Goal: Task Accomplishment & Management: Use online tool/utility

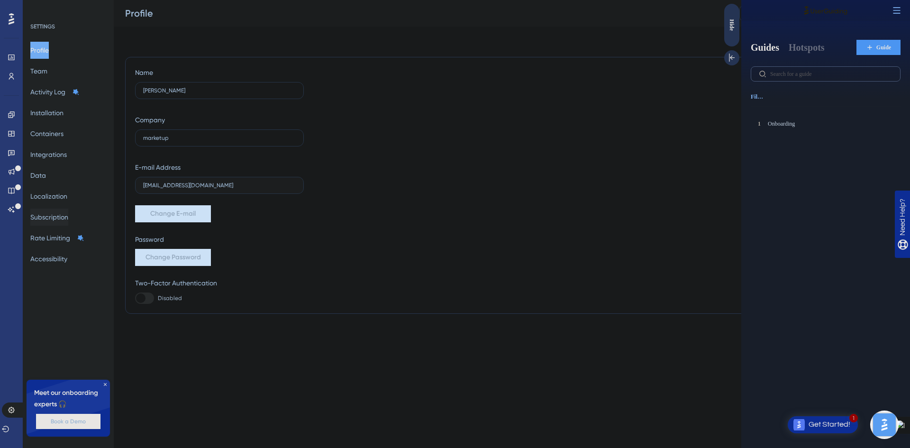
drag, startPoint x: 60, startPoint y: 222, endPoint x: 246, endPoint y: 251, distance: 188.4
click at [60, 222] on button "Subscription" at bounding box center [49, 216] width 38 height 17
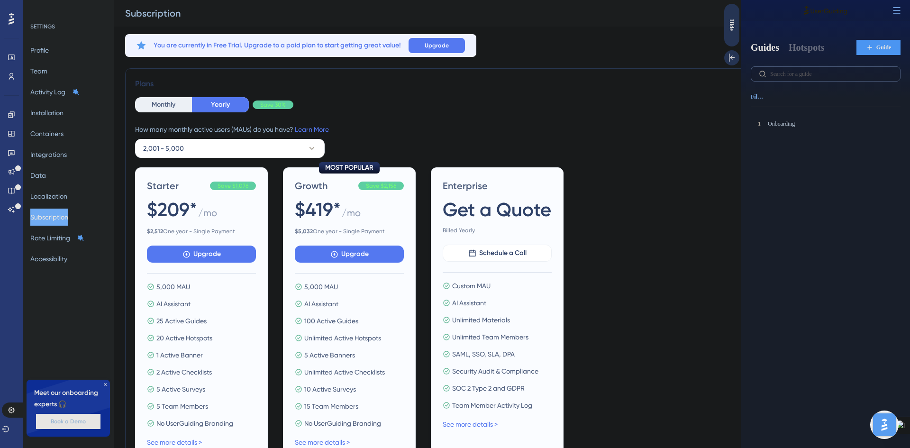
click at [646, 187] on div "Starter Save $1,076 $209* / mo $ 2,512 One year - Single Payment Upgrade 5,000 …" at bounding box center [511, 313] width 753 height 292
click at [44, 49] on button "Profile" at bounding box center [39, 50] width 18 height 17
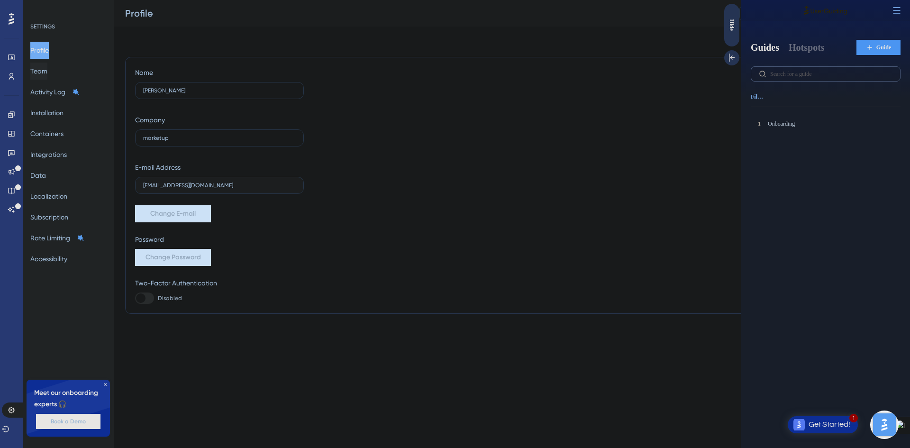
click at [47, 72] on button "Team" at bounding box center [38, 71] width 17 height 17
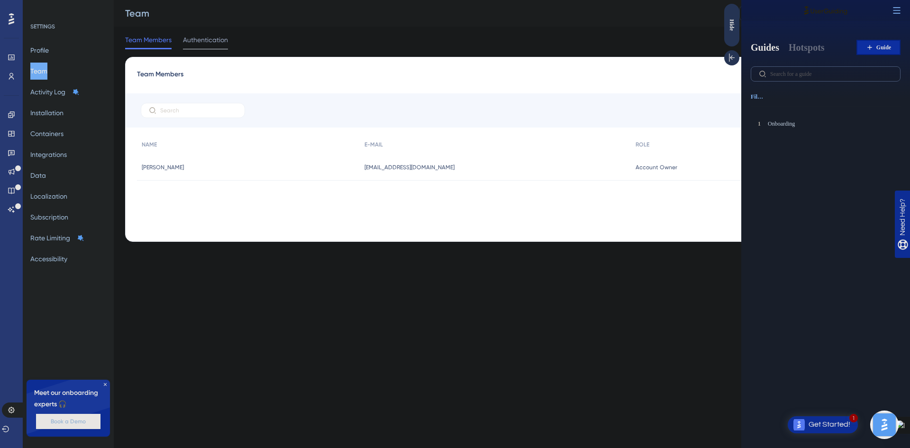
click at [880, 48] on span "Guide" at bounding box center [883, 48] width 15 height 8
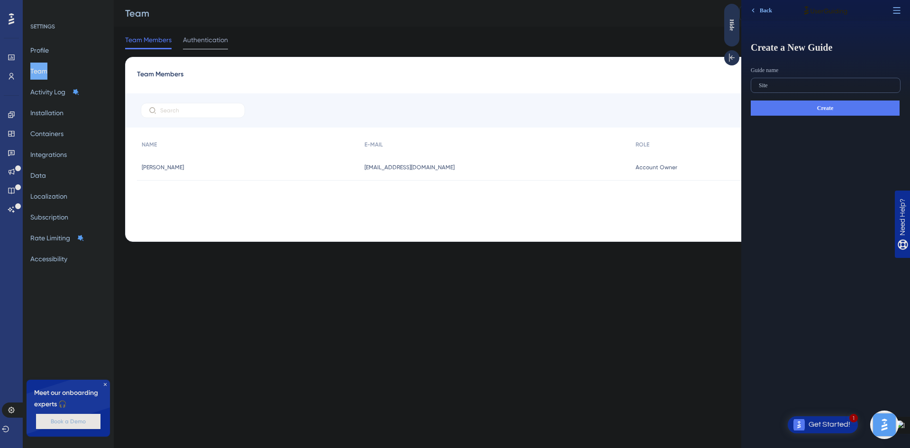
type input "Site"
click at [828, 109] on span "Create" at bounding box center [825, 108] width 16 height 8
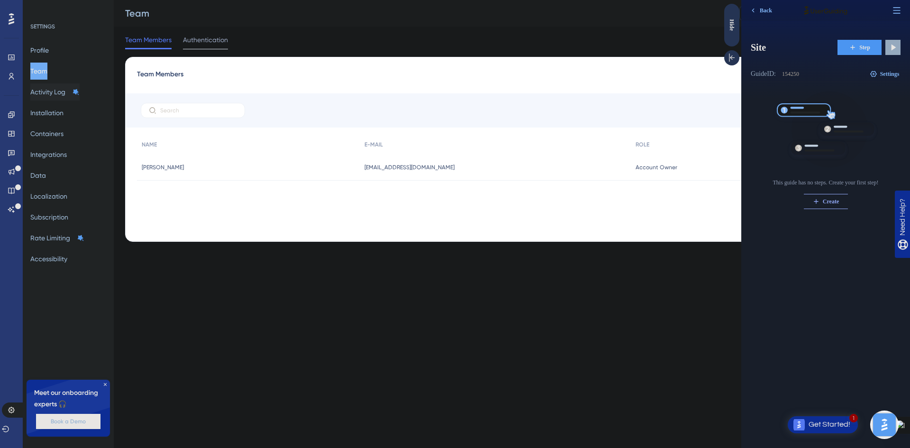
click at [54, 96] on button "Activity Log" at bounding box center [54, 91] width 49 height 17
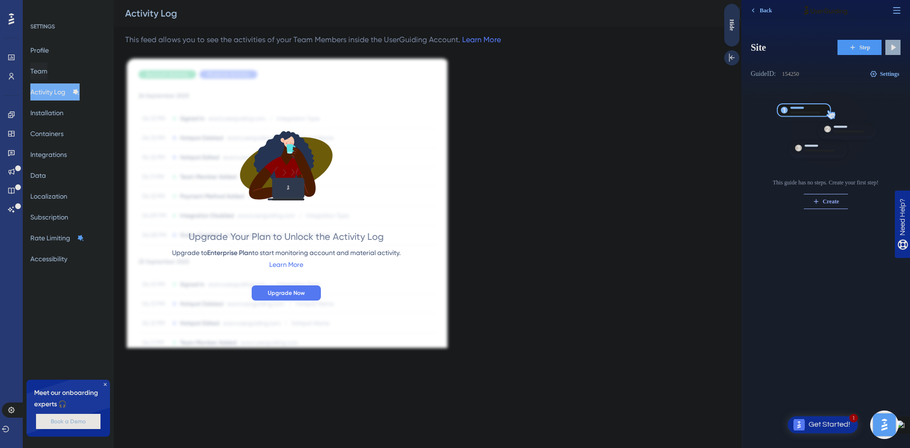
click at [44, 74] on button "Team" at bounding box center [38, 71] width 17 height 17
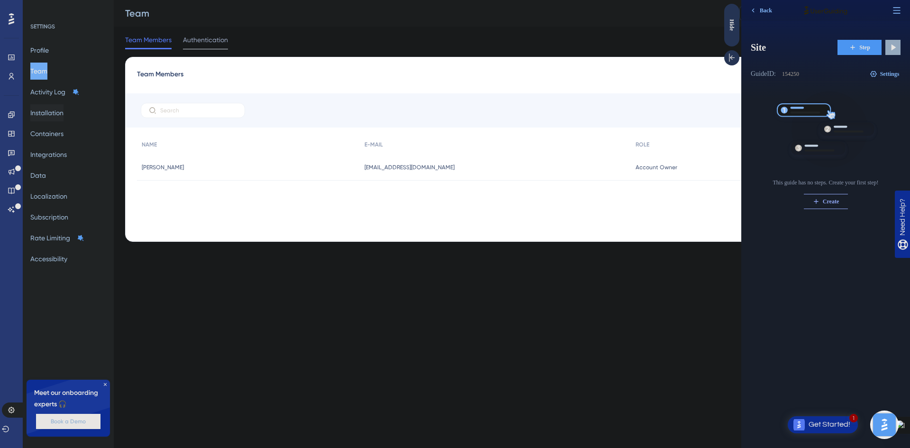
click at [55, 114] on button "Installation" at bounding box center [46, 112] width 33 height 17
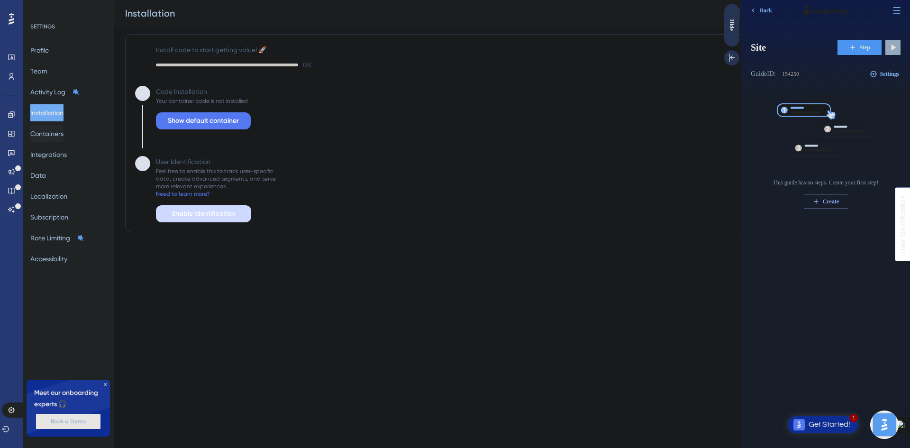
click at [54, 136] on button "Containers" at bounding box center [46, 133] width 33 height 17
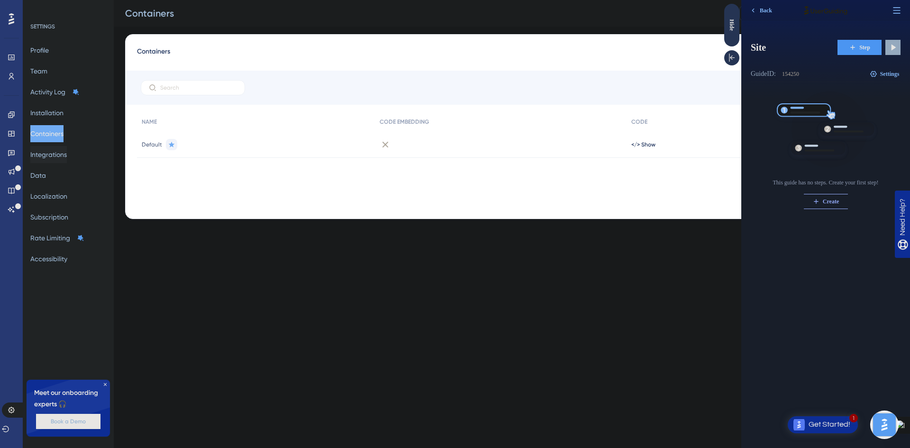
click at [56, 155] on button "Integrations" at bounding box center [48, 154] width 36 height 17
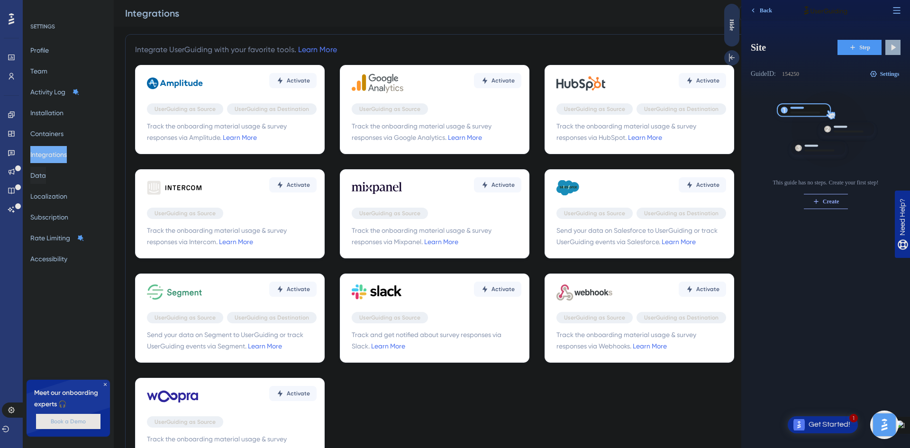
click at [46, 178] on button "Data" at bounding box center [38, 175] width 16 height 17
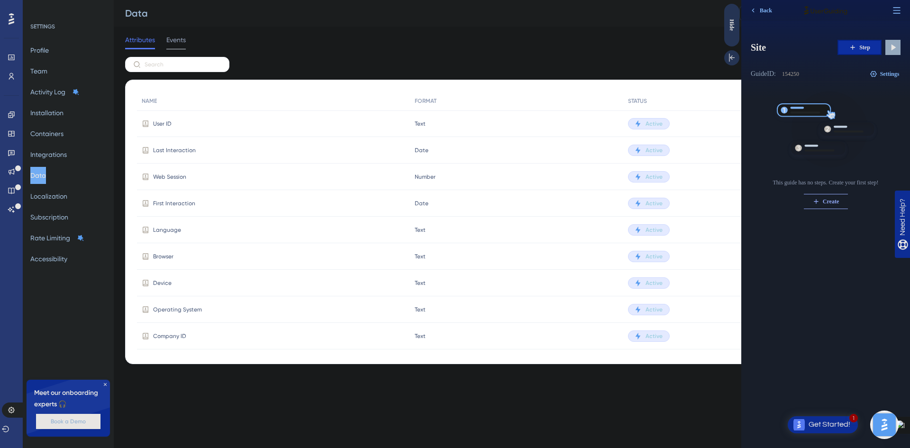
click at [865, 48] on span "Step" at bounding box center [864, 48] width 11 height 8
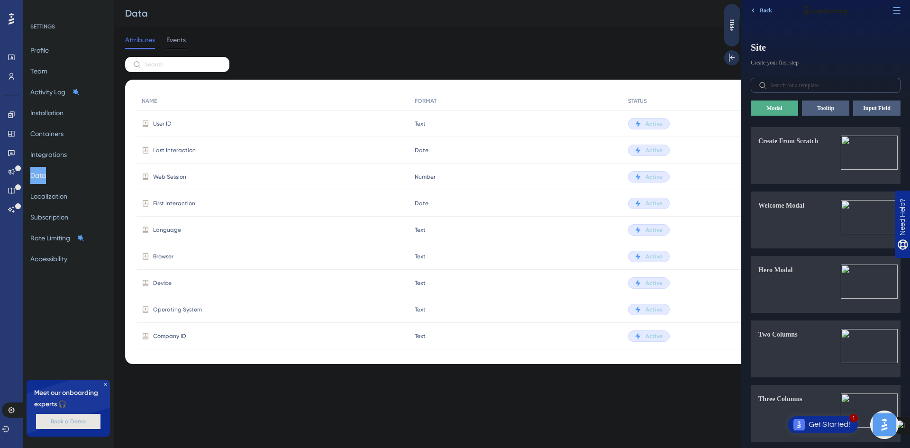
click at [769, 7] on span "Back" at bounding box center [766, 11] width 12 height 8
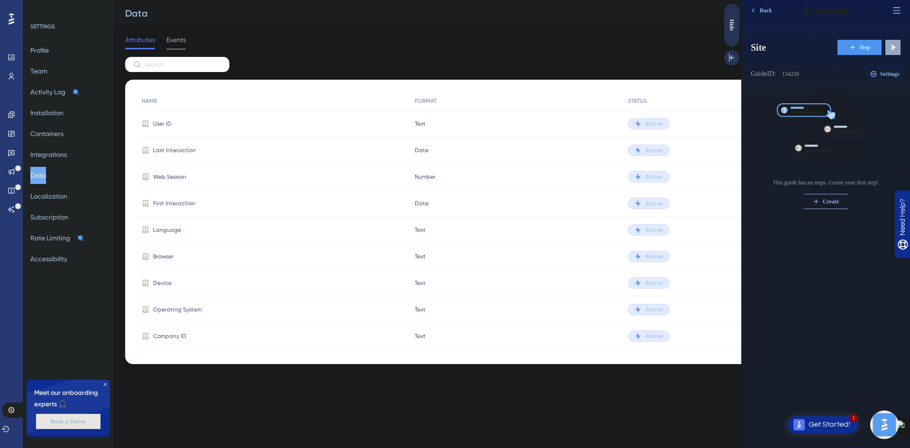
click at [888, 71] on span "Settings" at bounding box center [889, 74] width 19 height 8
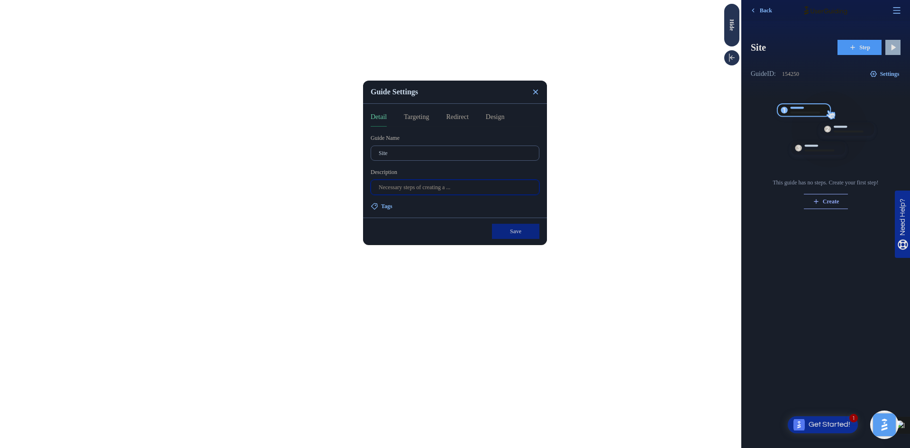
click at [458, 190] on input "text" at bounding box center [455, 187] width 153 height 7
click at [423, 114] on button "Targeting" at bounding box center [416, 118] width 25 height 15
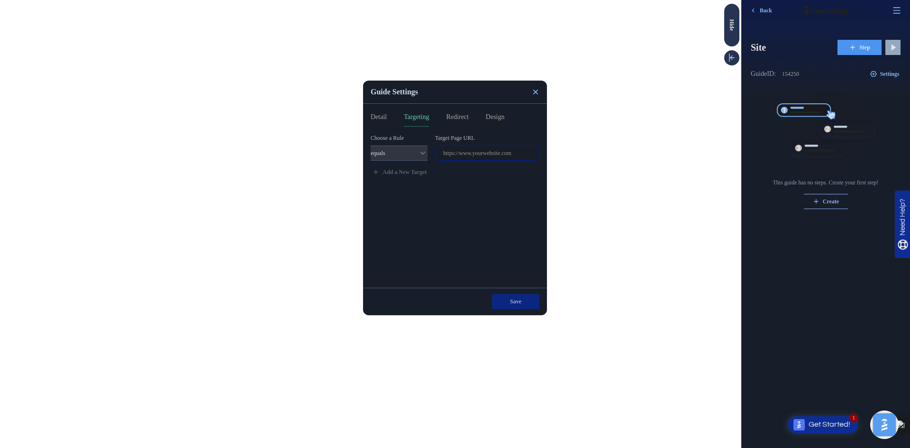
drag, startPoint x: 525, startPoint y: 154, endPoint x: 440, endPoint y: 148, distance: 85.0
click at [440, 149] on label at bounding box center [487, 152] width 104 height 15
click at [443, 150] on input "text" at bounding box center [487, 153] width 88 height 7
paste input "https://marketup.com/"
type input "https://marketup.com/"
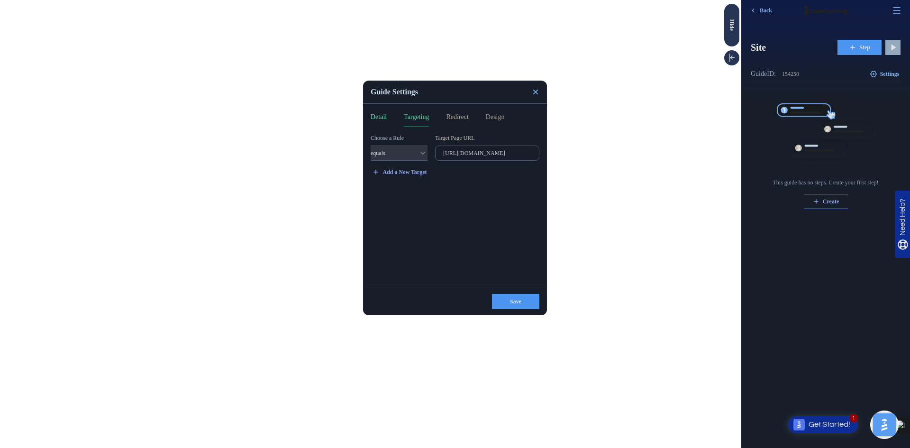
click at [379, 114] on button "Detail" at bounding box center [379, 118] width 16 height 15
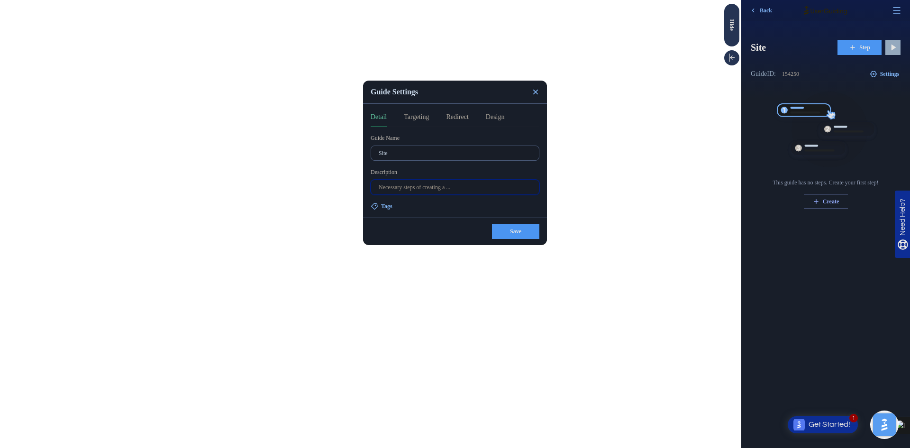
click at [473, 189] on input "text" at bounding box center [455, 187] width 153 height 7
click at [401, 189] on input "Teste de passo a passo" at bounding box center [455, 187] width 153 height 7
type input "Teste: passo a passo"
click at [426, 118] on button "Targeting" at bounding box center [416, 118] width 25 height 15
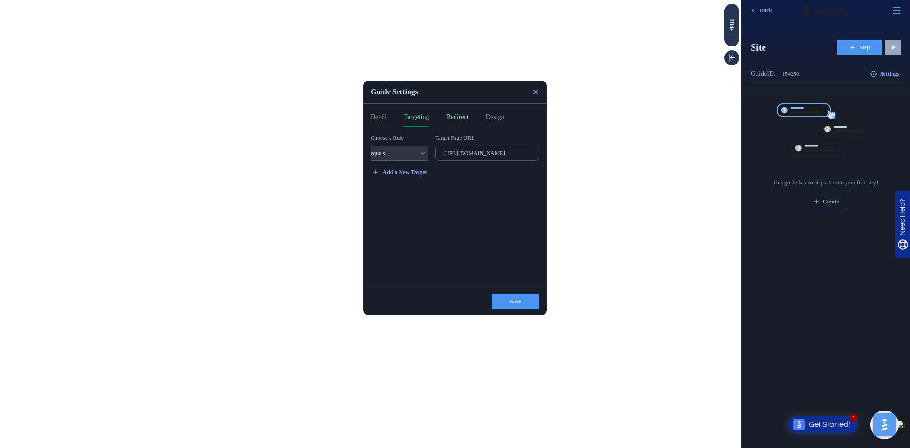
click at [468, 116] on button "Redirect" at bounding box center [457, 118] width 22 height 15
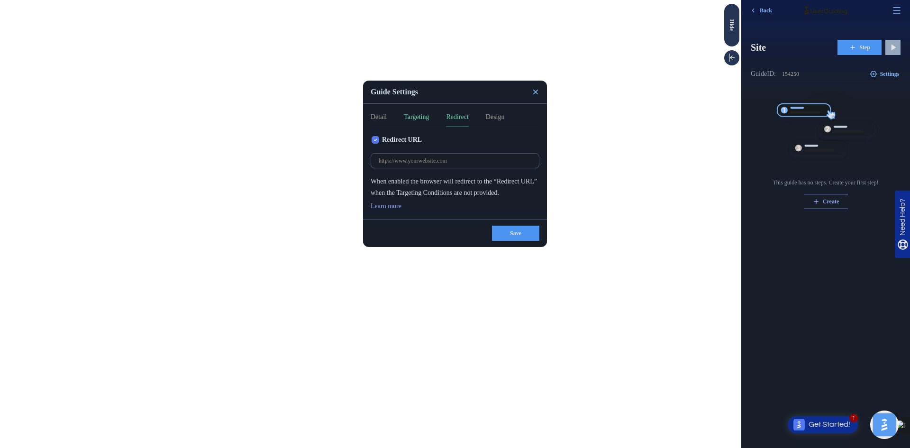
click at [429, 115] on button "Targeting" at bounding box center [416, 118] width 25 height 15
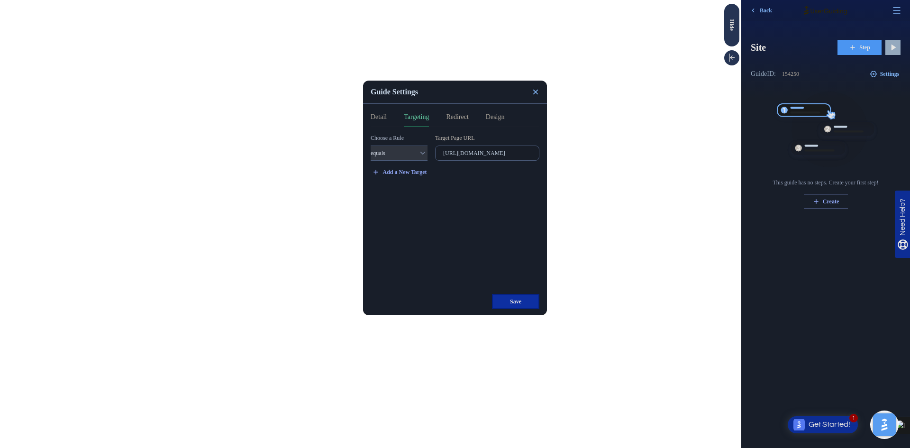
click at [511, 302] on span "Save" at bounding box center [515, 302] width 11 height 8
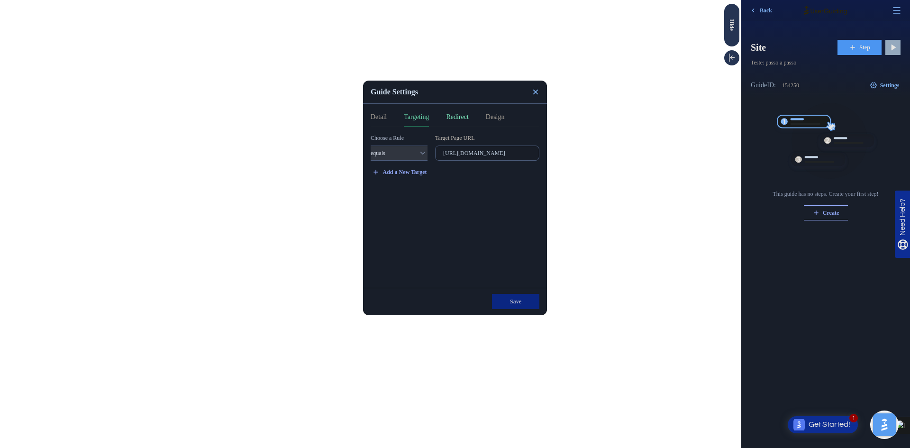
click at [468, 118] on button "Redirect" at bounding box center [457, 118] width 22 height 15
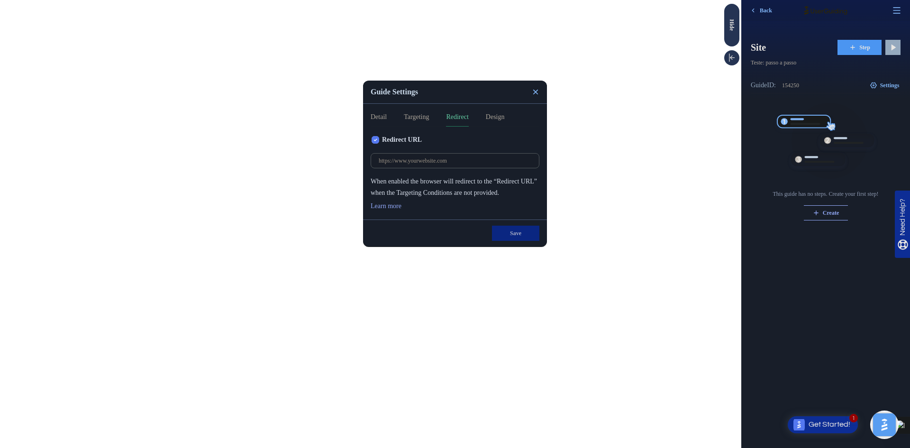
click at [494, 165] on label at bounding box center [455, 160] width 169 height 15
click at [494, 164] on input "text" at bounding box center [455, 160] width 153 height 7
paste input "https://marketup.com/"
type input "https://marketup.com/"
click at [512, 234] on span "Save" at bounding box center [515, 233] width 11 height 8
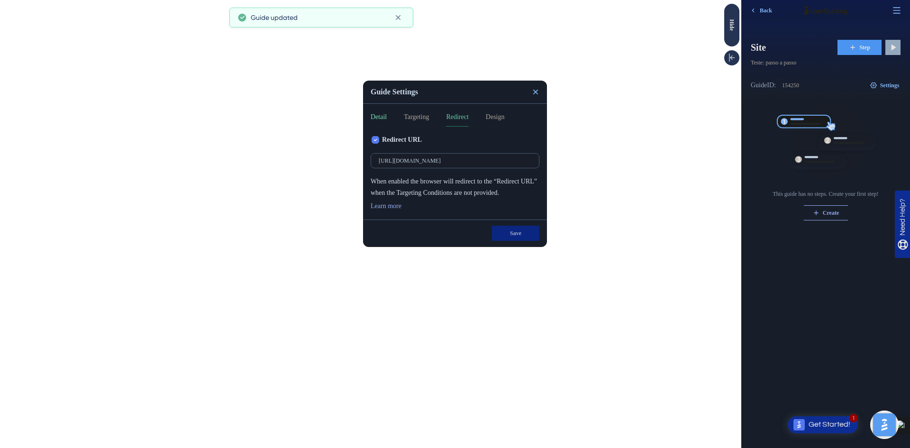
drag, startPoint x: 374, startPoint y: 116, endPoint x: 419, endPoint y: 109, distance: 45.9
click at [376, 116] on button "Detail" at bounding box center [379, 118] width 16 height 15
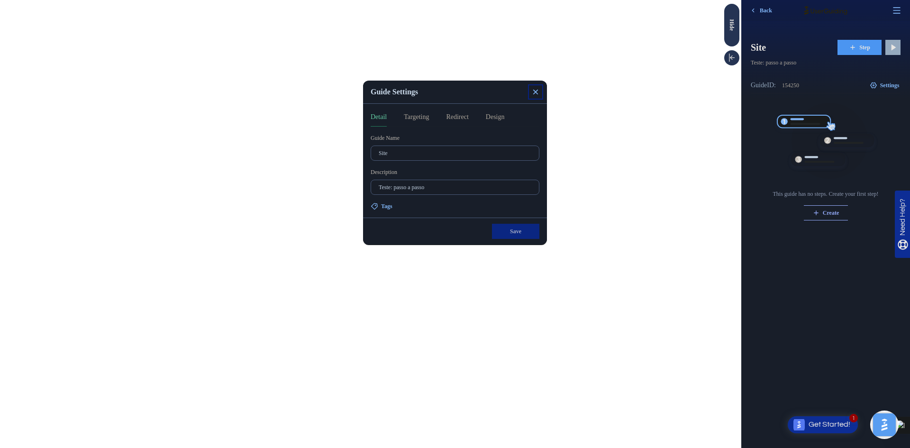
click at [534, 93] on icon at bounding box center [535, 92] width 5 height 5
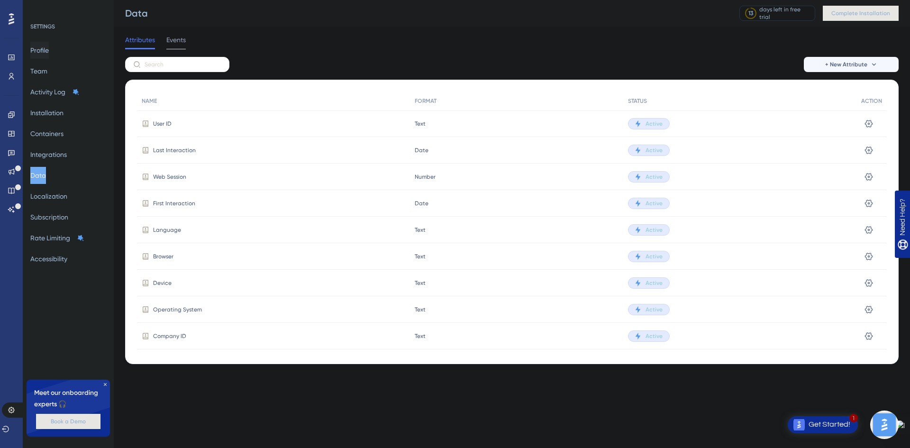
click at [49, 46] on button "Profile" at bounding box center [39, 50] width 18 height 17
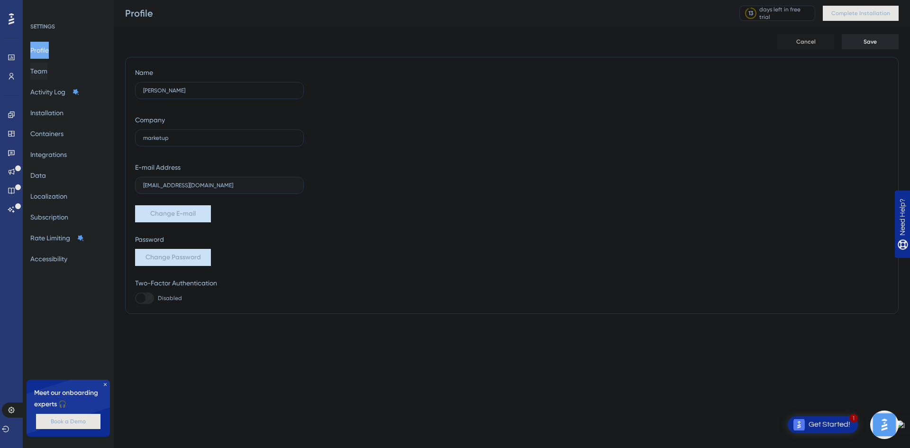
click at [45, 73] on button "Team" at bounding box center [38, 71] width 17 height 17
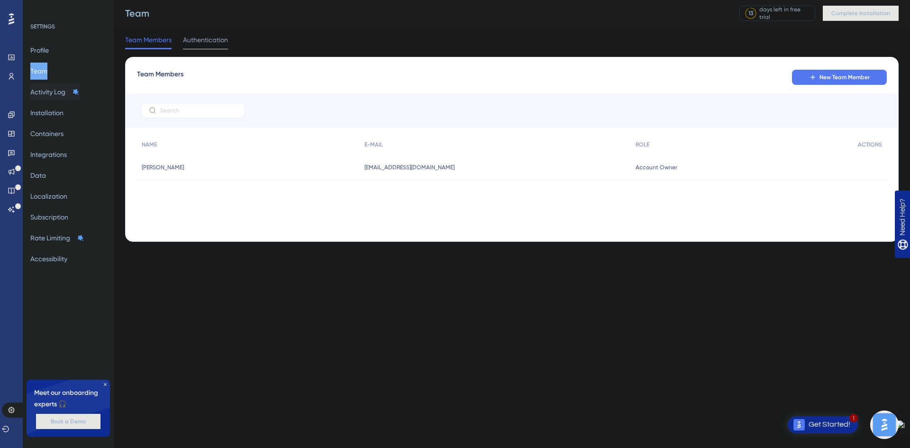
click at [63, 91] on button "Activity Log" at bounding box center [54, 91] width 49 height 17
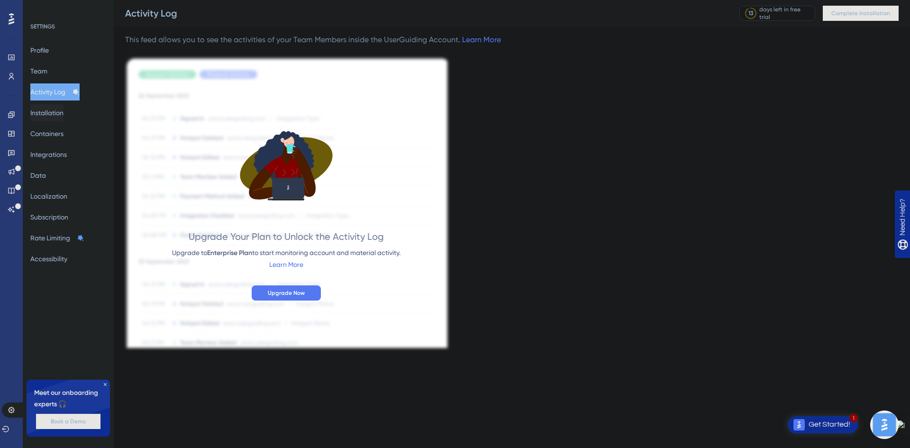
click at [53, 118] on button "Installation" at bounding box center [46, 112] width 33 height 17
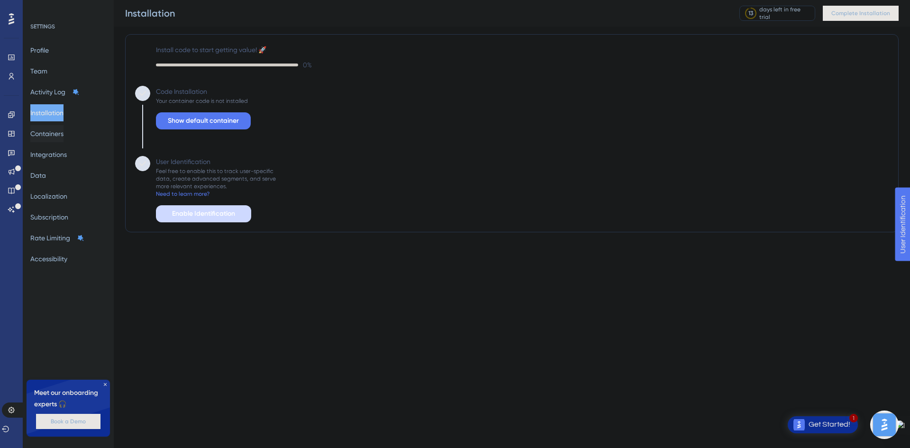
click at [54, 128] on button "Containers" at bounding box center [46, 133] width 33 height 17
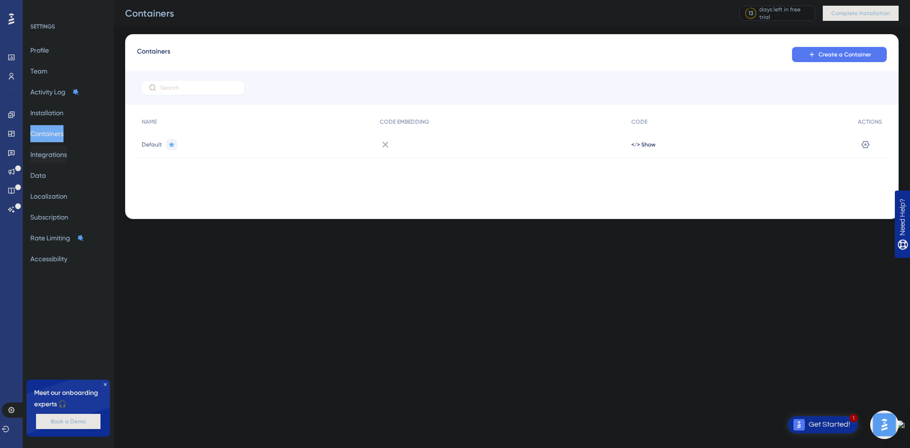
click at [63, 158] on button "Integrations" at bounding box center [48, 154] width 36 height 17
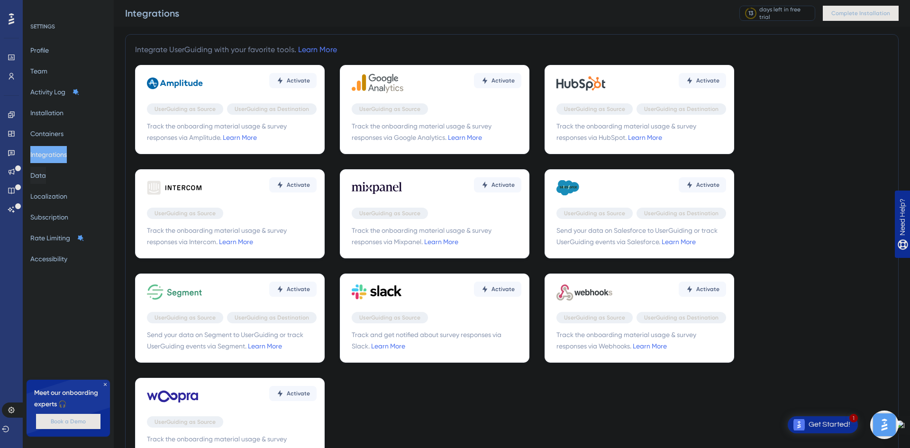
click at [46, 180] on button "Data" at bounding box center [38, 175] width 16 height 17
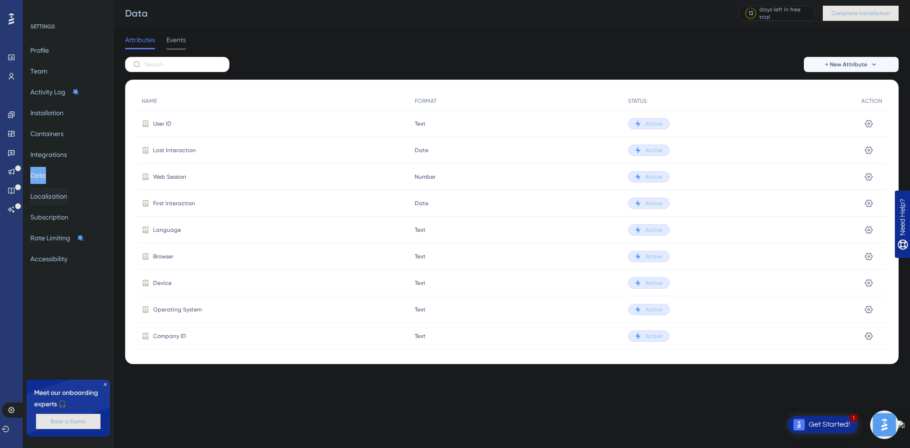
click at [56, 200] on button "Localization" at bounding box center [48, 196] width 37 height 17
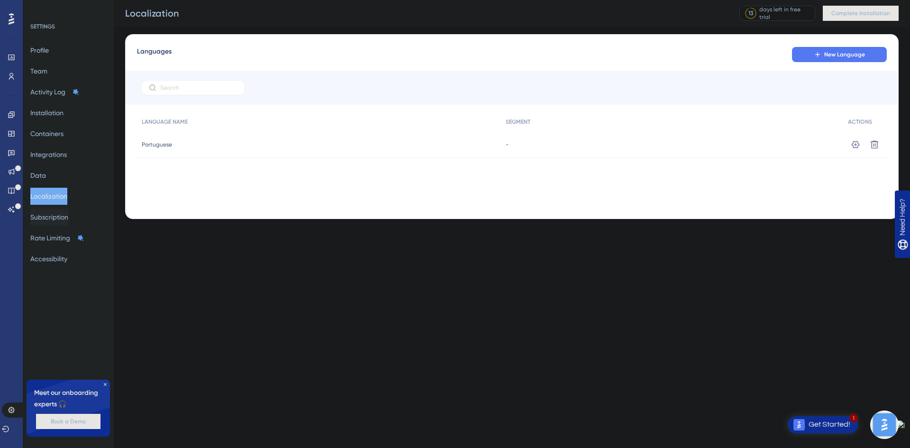
click at [53, 219] on button "Subscription" at bounding box center [49, 216] width 38 height 17
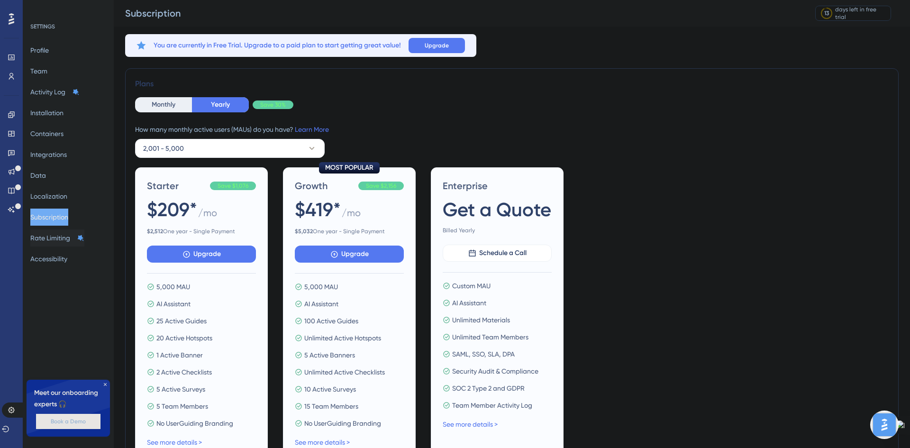
click at [68, 237] on button "Rate Limiting" at bounding box center [57, 237] width 54 height 17
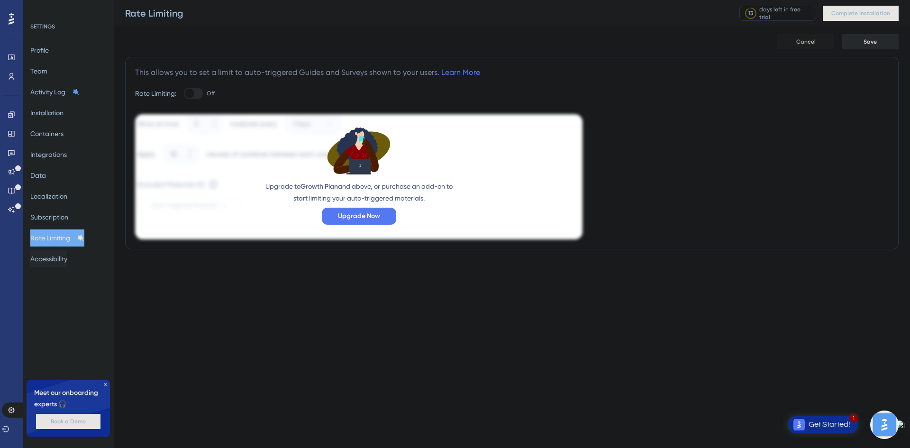
click at [65, 262] on button "Accessibility" at bounding box center [48, 258] width 37 height 17
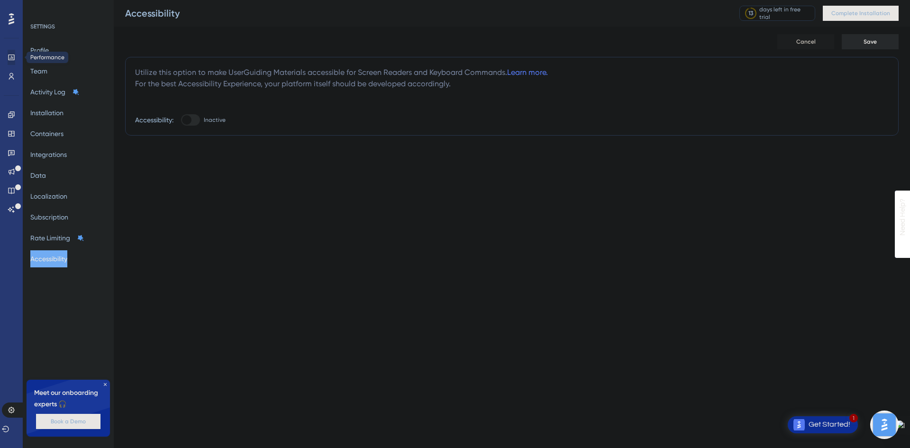
click at [12, 57] on icon at bounding box center [12, 58] width 8 height 8
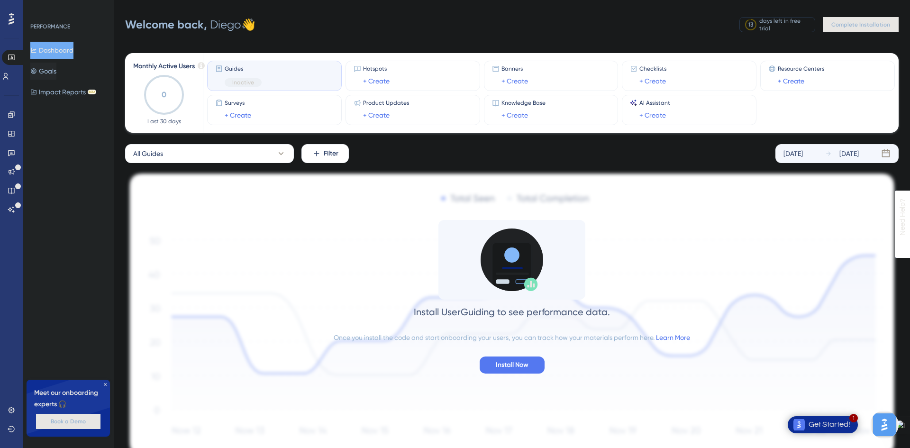
click at [56, 72] on button "Goals" at bounding box center [43, 71] width 26 height 17
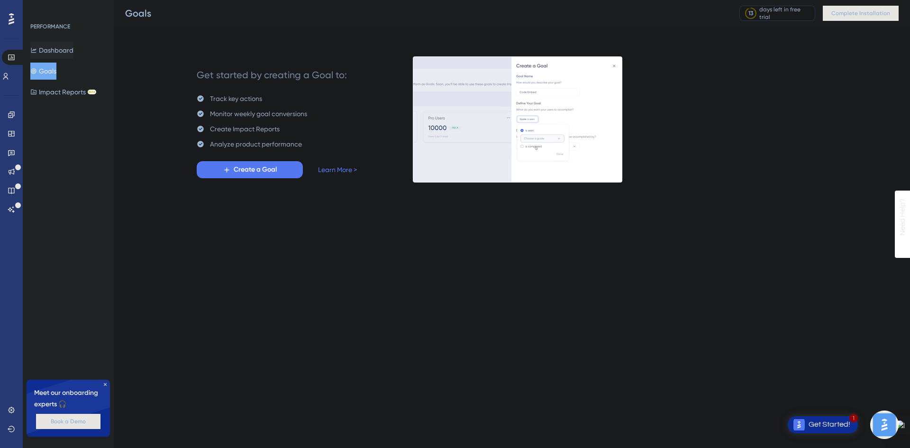
click at [55, 53] on button "Dashboard" at bounding box center [51, 50] width 43 height 17
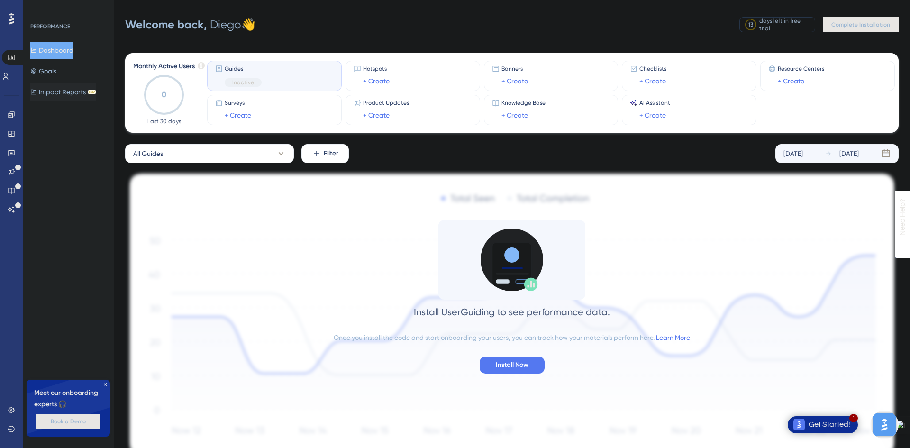
click at [63, 91] on button "Impact Reports BETA" at bounding box center [63, 91] width 66 height 17
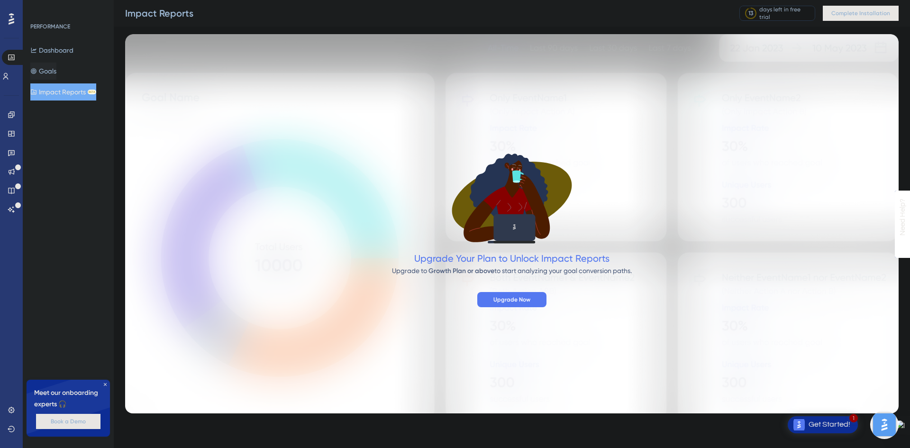
click at [56, 71] on button "Goals" at bounding box center [43, 71] width 26 height 17
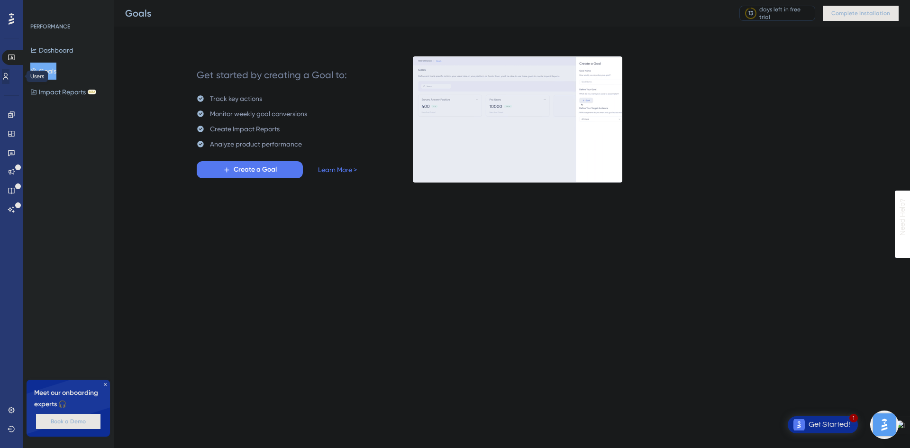
click at [9, 78] on icon at bounding box center [5, 76] width 5 height 7
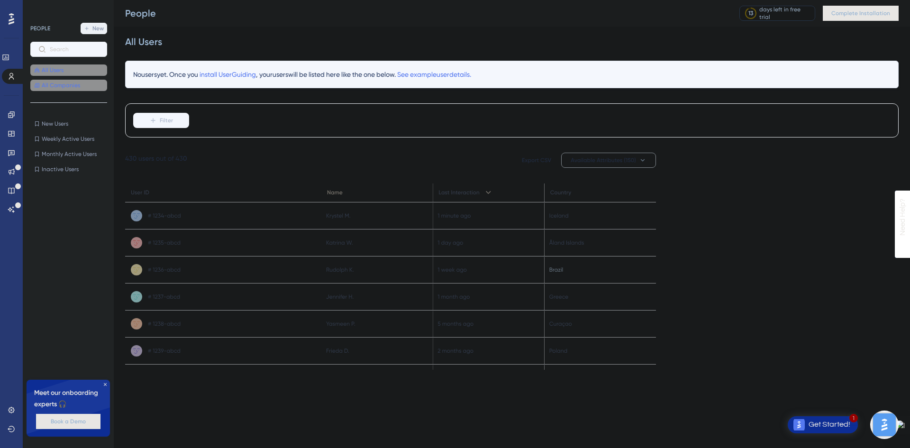
click at [67, 85] on span "All Companies" at bounding box center [61, 85] width 38 height 8
click at [13, 113] on icon at bounding box center [12, 115] width 8 height 8
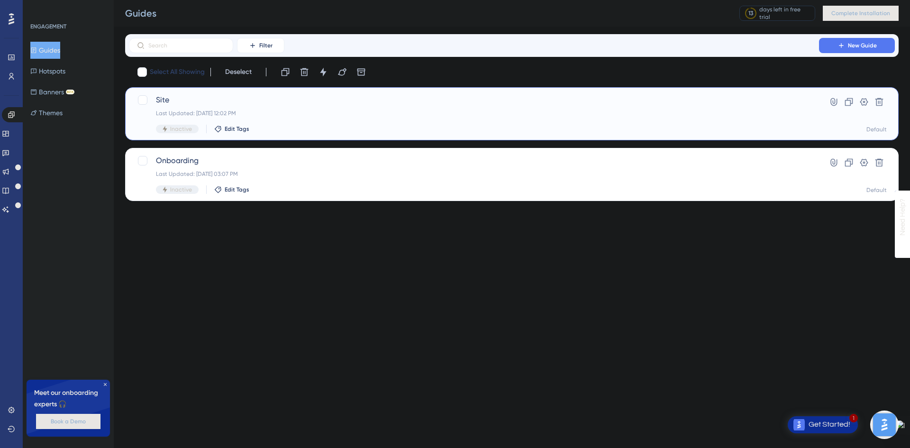
click at [284, 114] on div "Last Updated: 15 de out. de 2025 12:02 PM" at bounding box center [474, 113] width 636 height 8
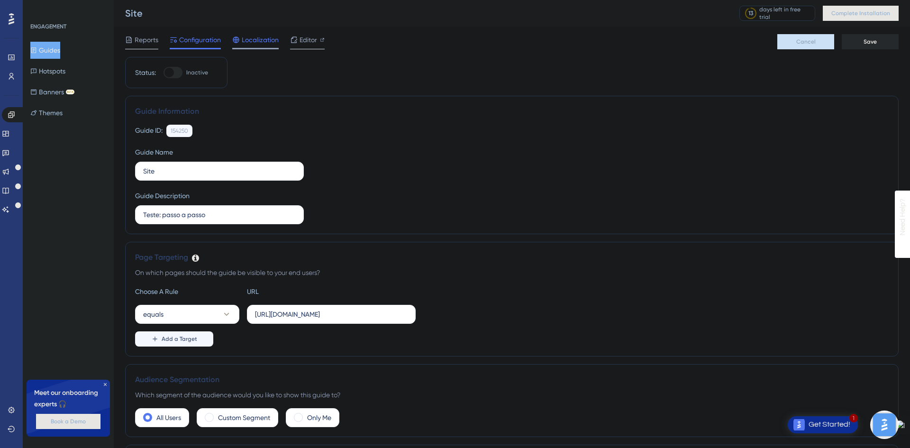
click at [264, 43] on span "Localization" at bounding box center [260, 39] width 37 height 11
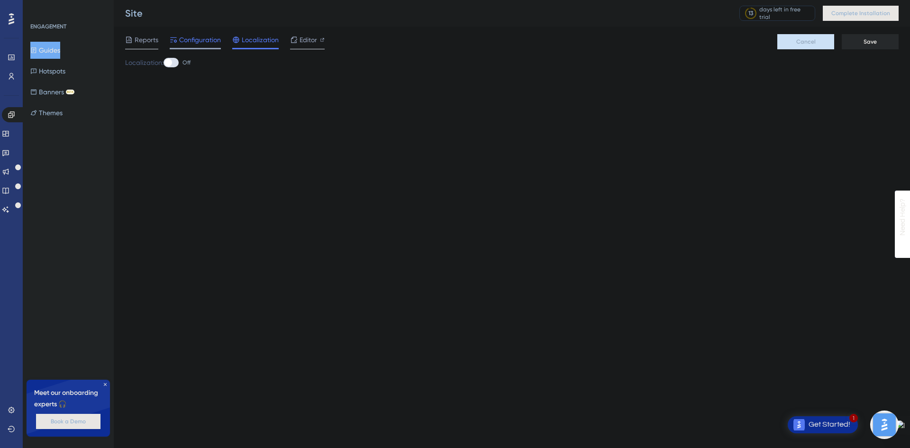
click at [196, 40] on span "Configuration" at bounding box center [200, 39] width 42 height 11
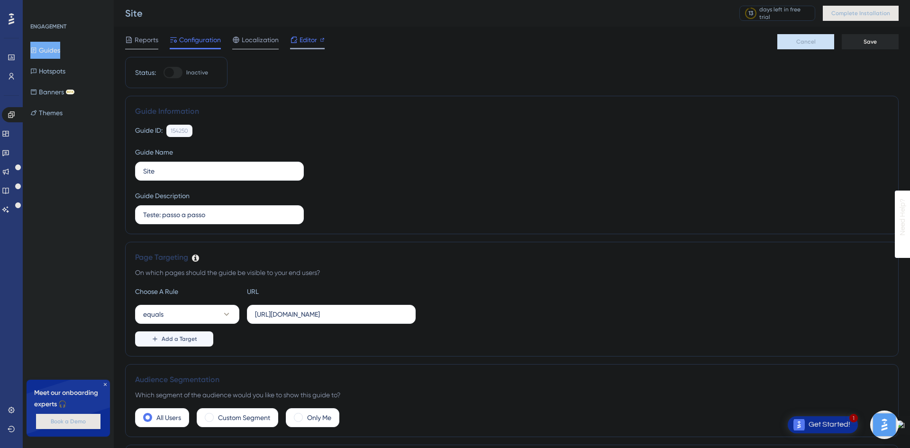
click at [305, 38] on span "Editor" at bounding box center [308, 39] width 18 height 11
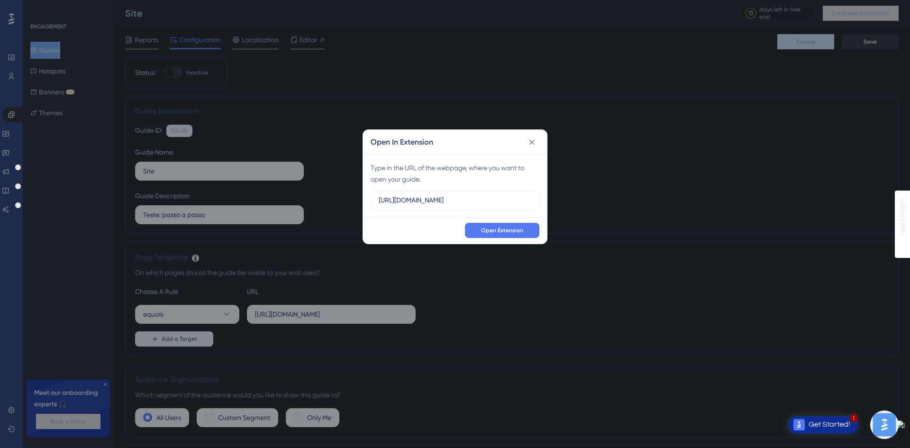
click at [491, 96] on div "Open In Extension Type in the URL of the webpage, where you want to open your g…" at bounding box center [455, 224] width 910 height 448
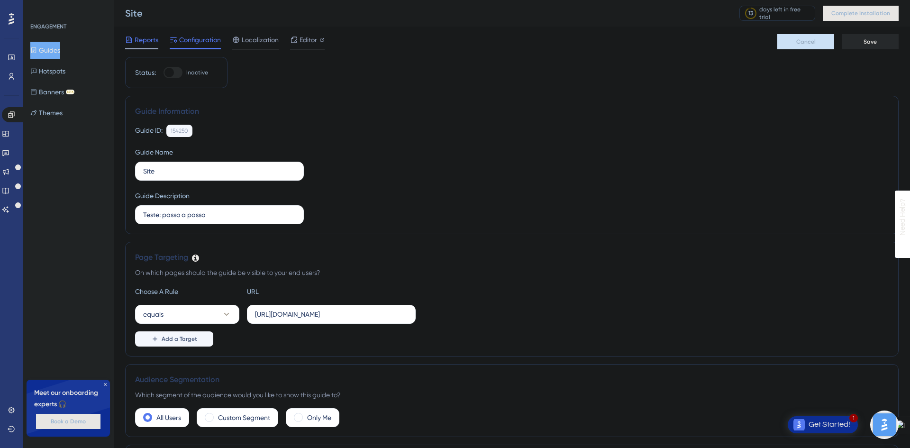
click at [141, 38] on span "Reports" at bounding box center [147, 39] width 24 height 11
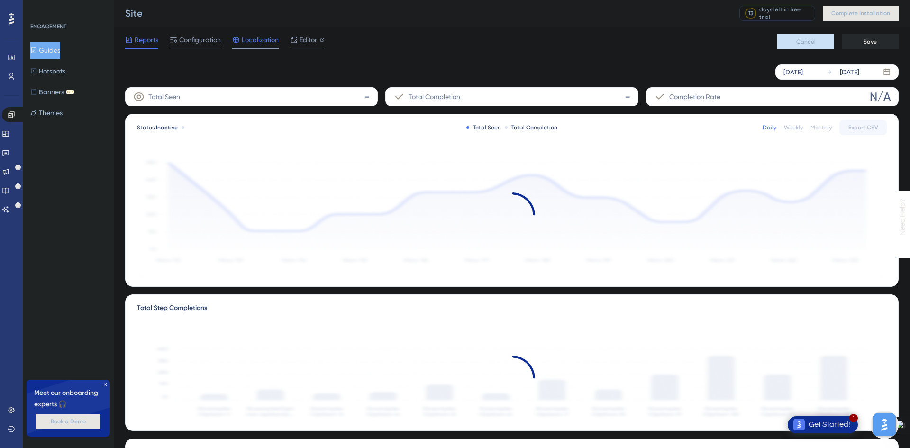
click at [253, 38] on span "Localization" at bounding box center [260, 39] width 37 height 11
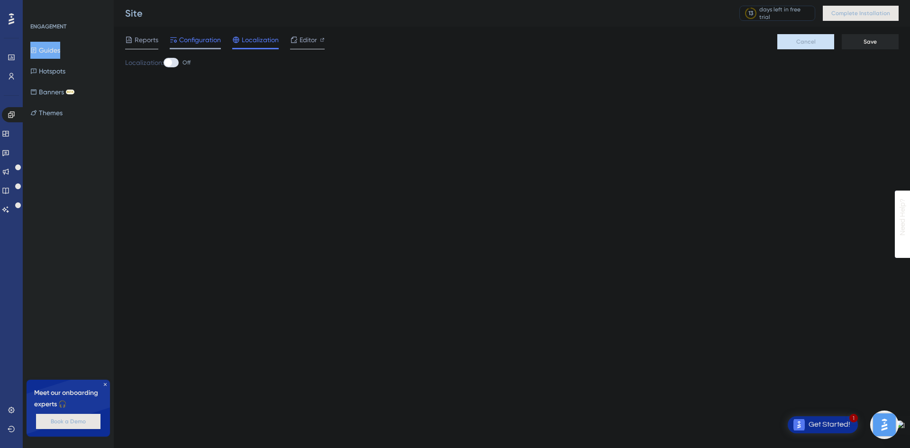
click at [204, 37] on span "Configuration" at bounding box center [200, 39] width 42 height 11
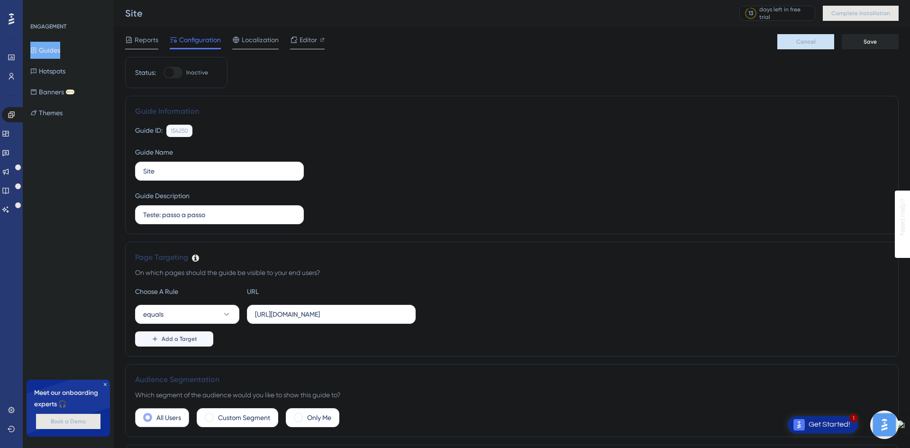
click at [171, 422] on label "All Users" at bounding box center [168, 417] width 25 height 11
click at [228, 312] on icon at bounding box center [226, 313] width 9 height 9
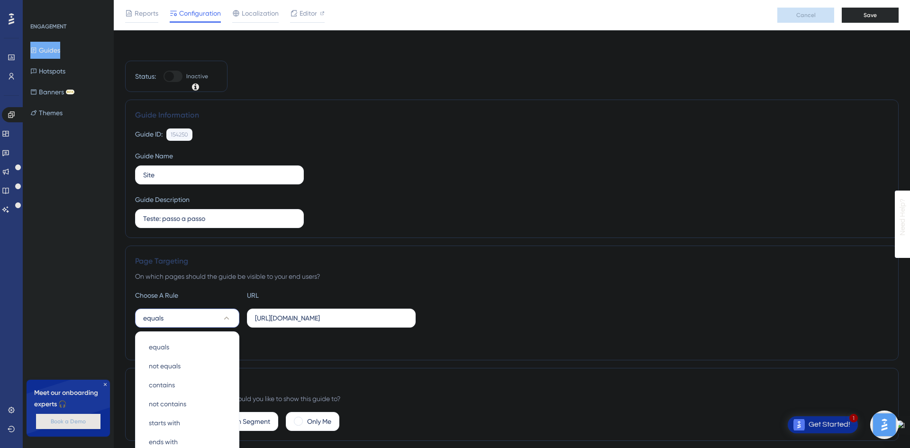
scroll to position [175, 0]
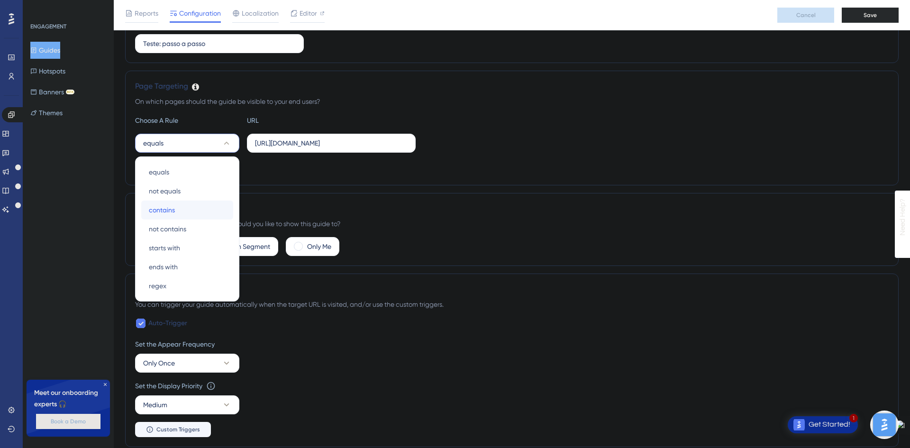
click at [171, 207] on span "contains" at bounding box center [162, 209] width 26 height 11
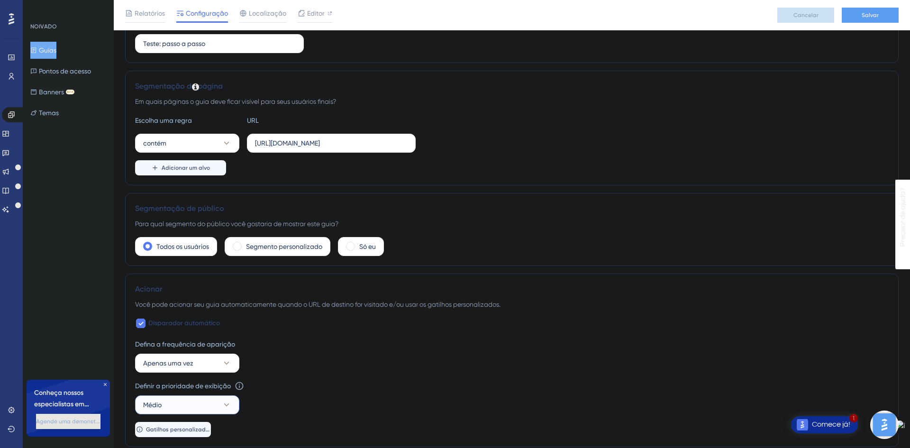
click at [226, 408] on icon at bounding box center [226, 404] width 9 height 9
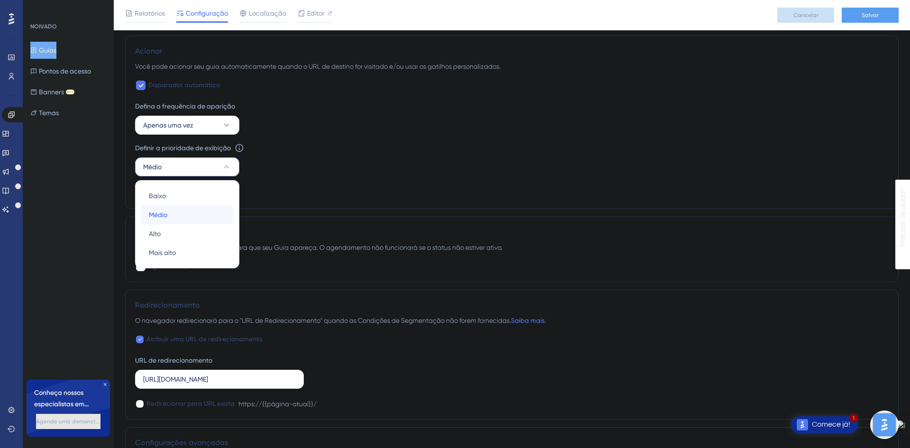
click at [195, 217] on div "Médio Médio" at bounding box center [187, 214] width 77 height 19
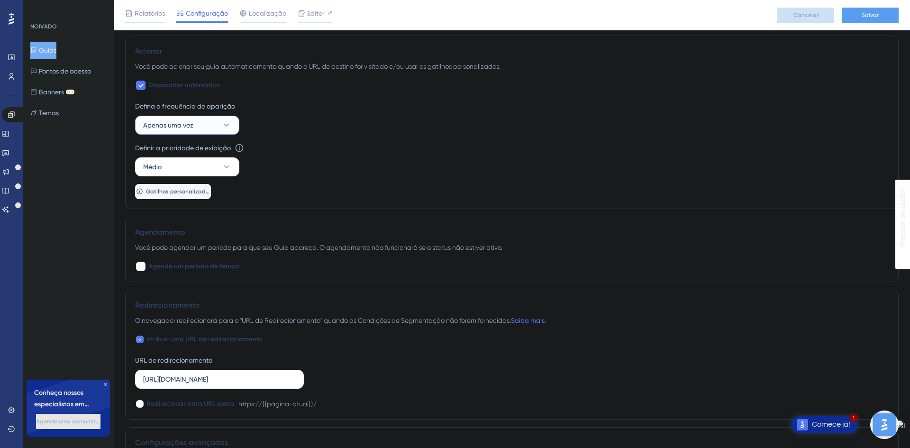
click at [226, 126] on icon at bounding box center [226, 125] width 5 height 3
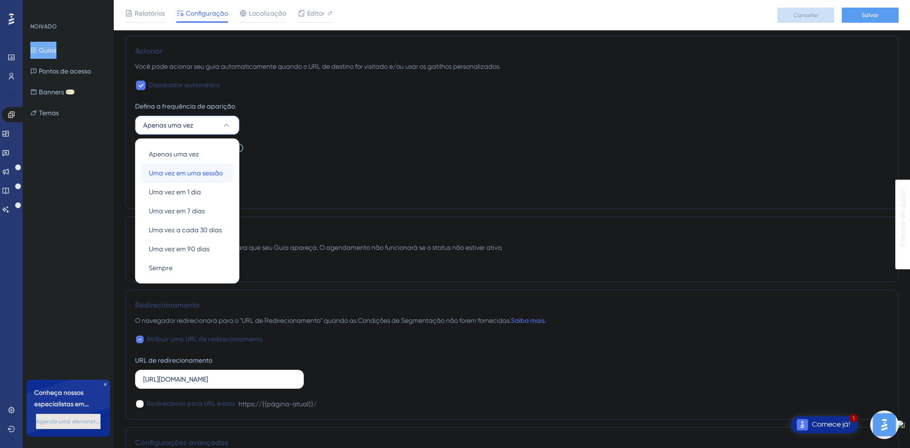
click at [215, 173] on font "Uma vez em uma sessão" at bounding box center [186, 173] width 74 height 8
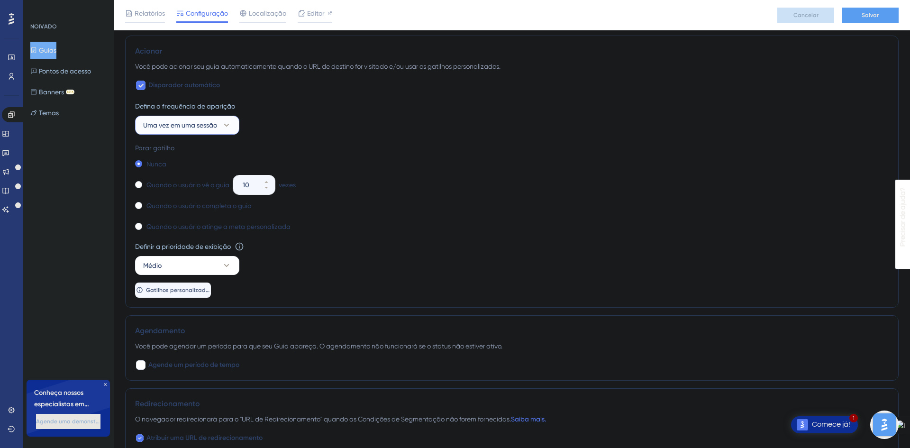
click at [230, 124] on icon at bounding box center [226, 124] width 9 height 9
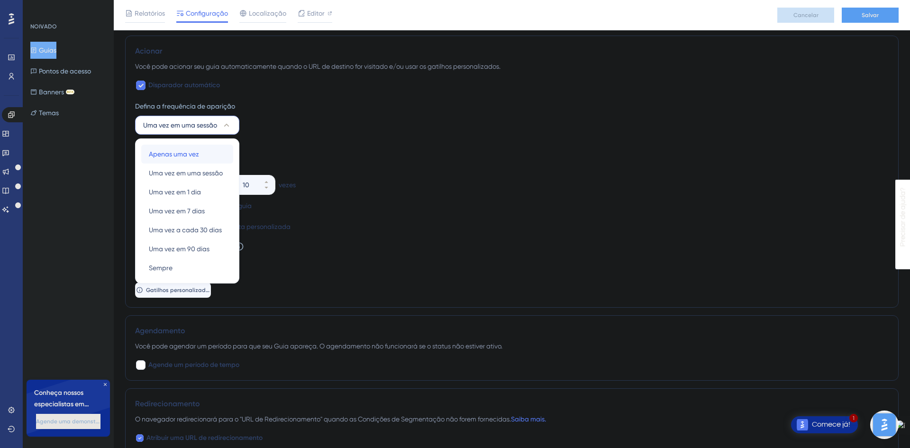
click at [207, 154] on div "Apenas uma vez Apenas uma vez" at bounding box center [187, 154] width 77 height 19
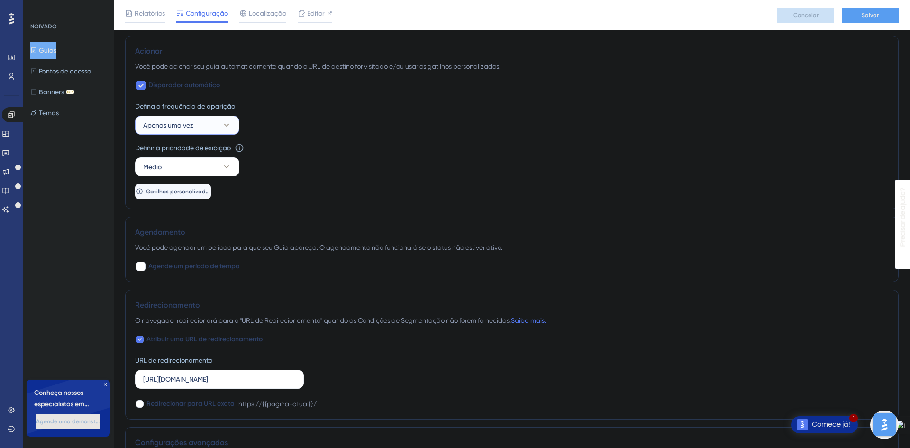
click at [222, 125] on icon at bounding box center [226, 124] width 9 height 9
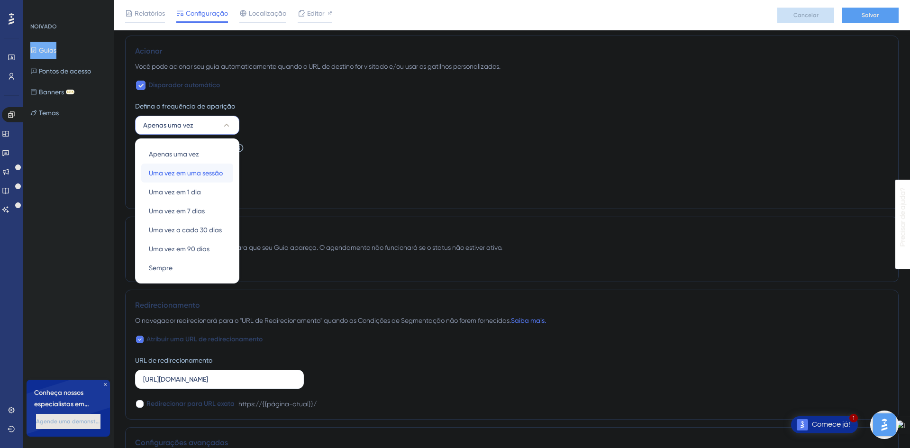
click at [221, 174] on font "Uma vez em uma sessão" at bounding box center [186, 173] width 74 height 8
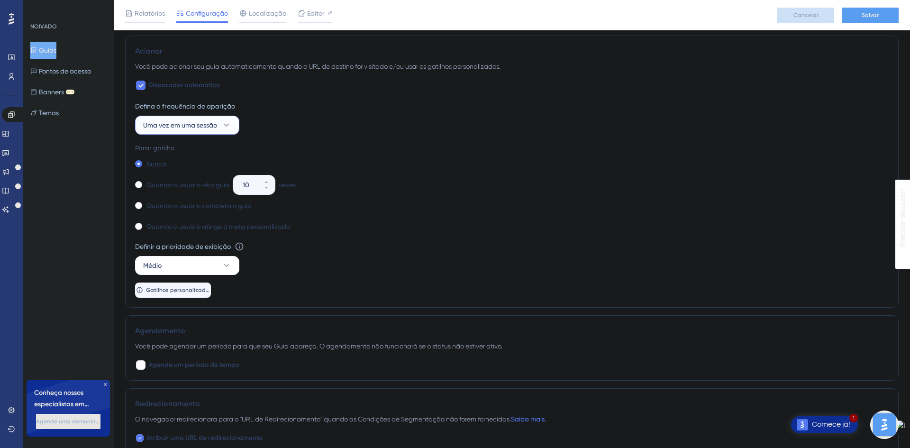
click at [228, 122] on icon at bounding box center [226, 124] width 9 height 9
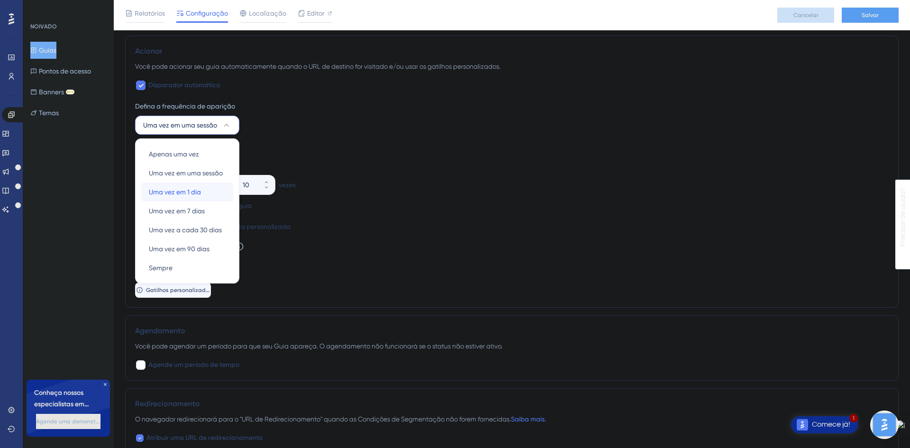
click at [203, 193] on div "Uma vez em 1 dia Uma vez em 1 dia" at bounding box center [187, 191] width 77 height 19
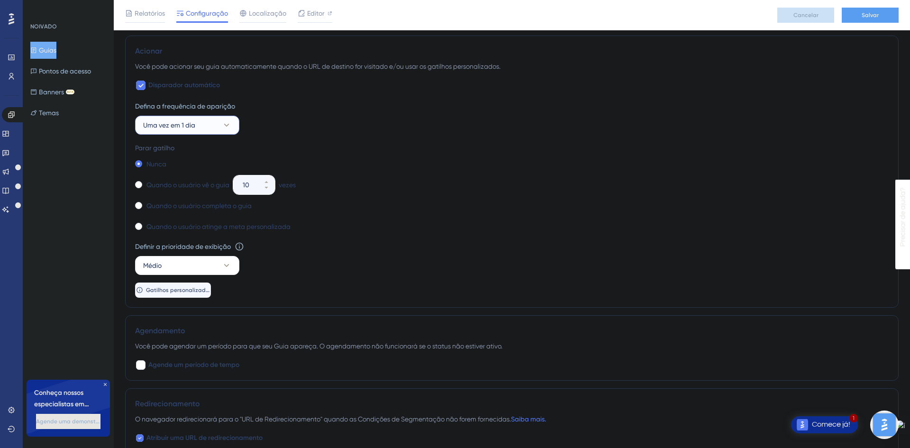
click at [232, 125] on button "Uma vez em 1 dia" at bounding box center [187, 125] width 104 height 19
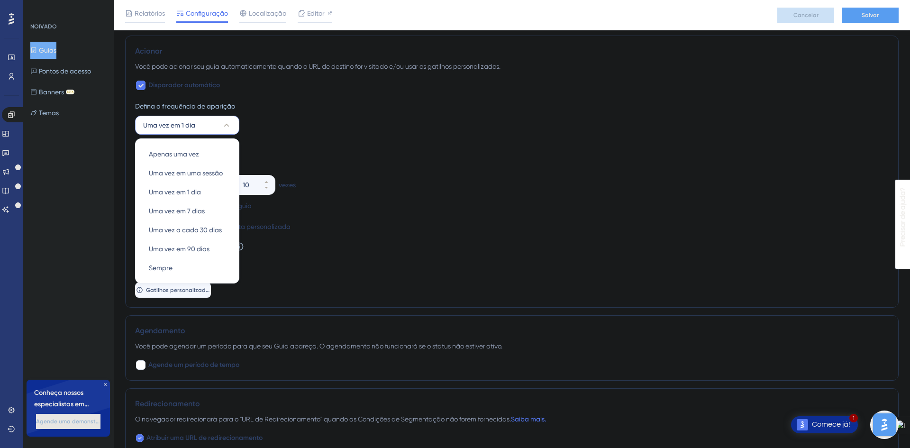
click at [351, 124] on div "Defina a frequência de aparição Uma vez em 1 dia Apenas uma vez Apenas uma vez …" at bounding box center [511, 117] width 753 height 34
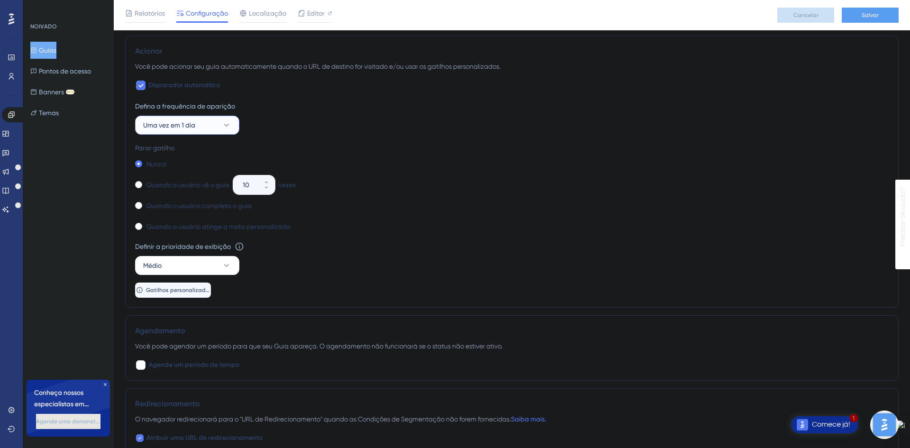
click at [227, 125] on icon at bounding box center [226, 125] width 5 height 3
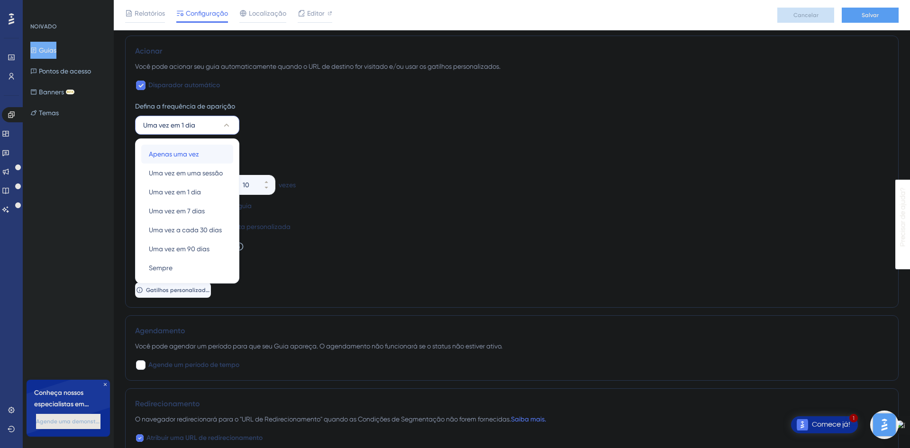
click at [192, 153] on font "Apenas uma vez" at bounding box center [174, 154] width 50 height 8
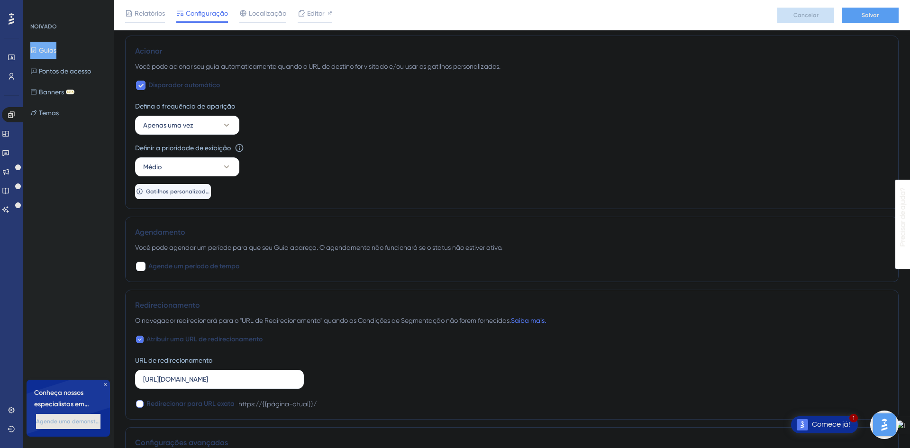
click at [144, 404] on div at bounding box center [139, 403] width 9 height 9
checkbox input "true"
click at [631, 438] on div "Configurações avançadas" at bounding box center [511, 442] width 753 height 11
click at [324, 143] on div "Definir a prioridade de exibição Esta opção definirá a prioridade de exibição e…" at bounding box center [511, 147] width 753 height 11
click at [208, 443] on font "Configurações avançadas" at bounding box center [181, 442] width 93 height 9
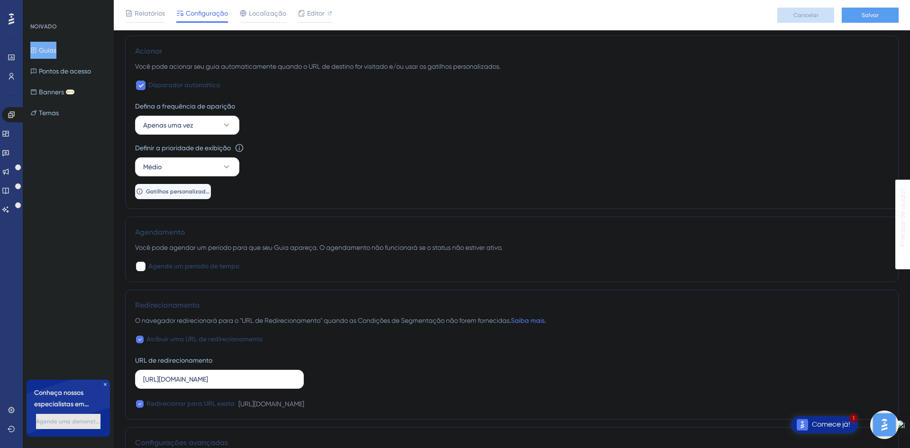
click at [209, 437] on div "Configurações avançadas" at bounding box center [511, 442] width 753 height 11
click at [525, 353] on div "Atribuir uma URL de redirecionamento URL de redirecionamento https://marketup.c…" at bounding box center [511, 372] width 753 height 76
click at [537, 401] on div "Redirecionar para URL exata https://marketup.com/" at bounding box center [511, 403] width 753 height 11
drag, startPoint x: 785, startPoint y: 104, endPoint x: 809, endPoint y: 134, distance: 38.3
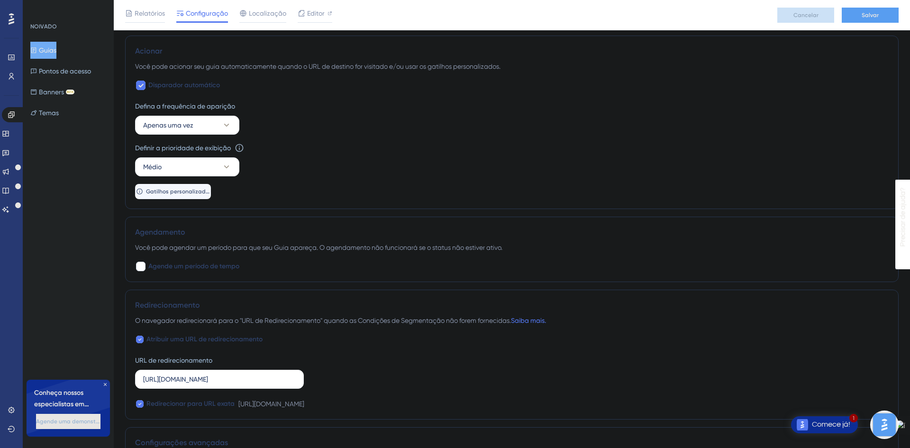
click at [779, 80] on div "Disparador automático Defina a frequência de aparição Apenas uma vez Definir a …" at bounding box center [511, 139] width 753 height 119
click at [864, 12] on font "Salvar" at bounding box center [869, 15] width 17 height 7
click at [47, 44] on button "Guias" at bounding box center [43, 50] width 26 height 17
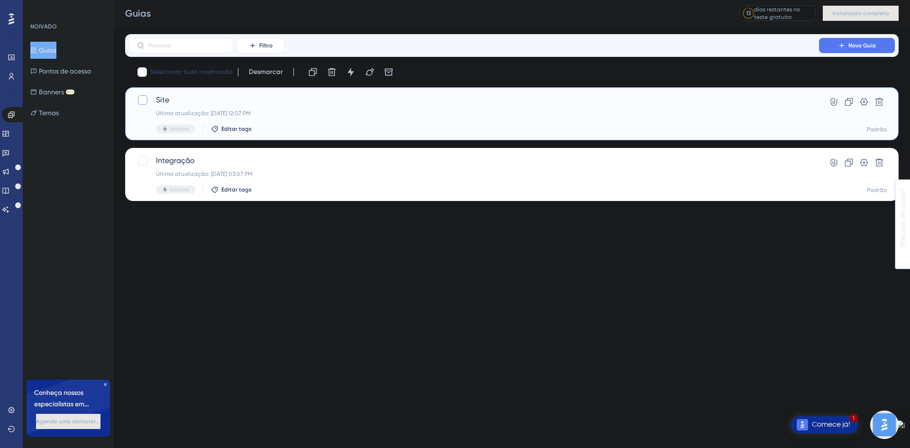
click at [146, 100] on div at bounding box center [142, 99] width 9 height 9
click at [142, 101] on icon at bounding box center [142, 101] width 5 height 4
checkbox input "false"
click at [833, 100] on icon at bounding box center [833, 101] width 9 height 9
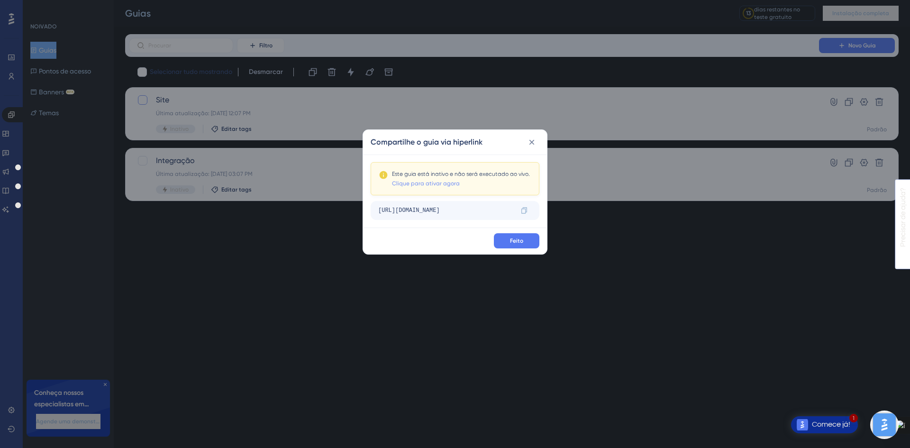
click at [445, 183] on font "Clique para ativar agora" at bounding box center [426, 183] width 68 height 7
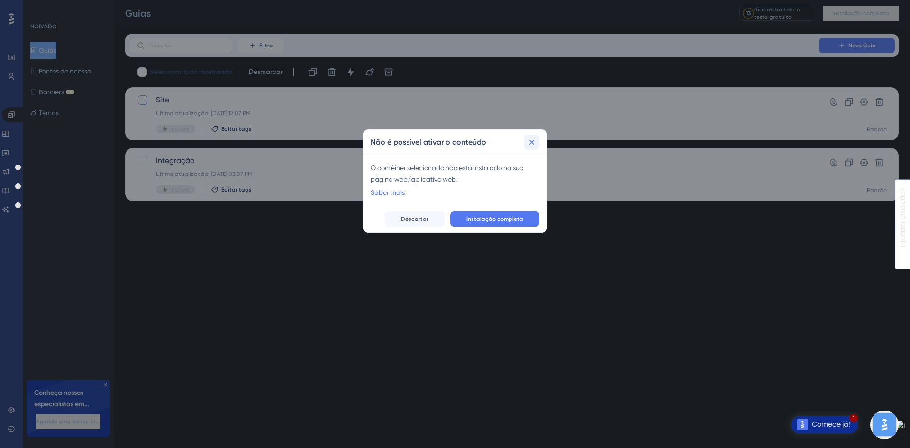
click at [530, 146] on icon at bounding box center [531, 141] width 9 height 9
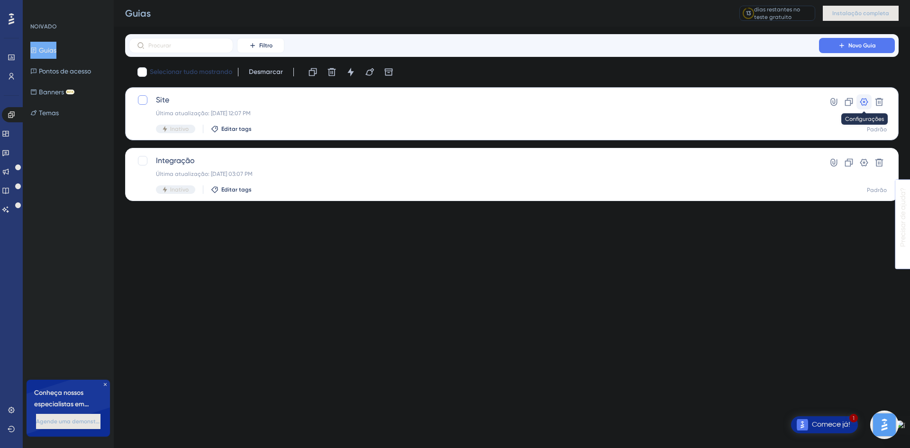
click at [863, 103] on icon at bounding box center [864, 102] width 8 height 8
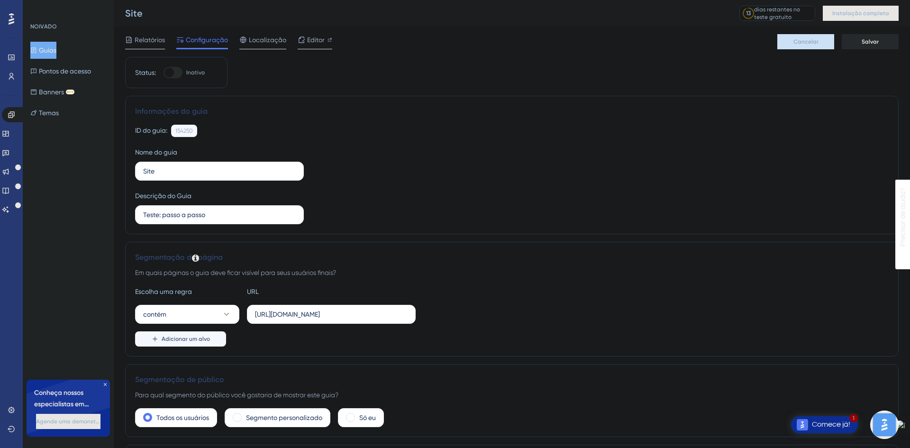
drag, startPoint x: 431, startPoint y: 268, endPoint x: 709, endPoint y: 142, distance: 305.3
click at [709, 142] on div "ID do guia: 154250 Cópia Nome do guia Site Descrição do Guia Teste: passo a pas…" at bounding box center [511, 174] width 753 height 99
click at [182, 72] on div at bounding box center [172, 72] width 19 height 11
click at [163, 72] on input "Inativo" at bounding box center [163, 72] width 0 height 0
checkbox input "false"
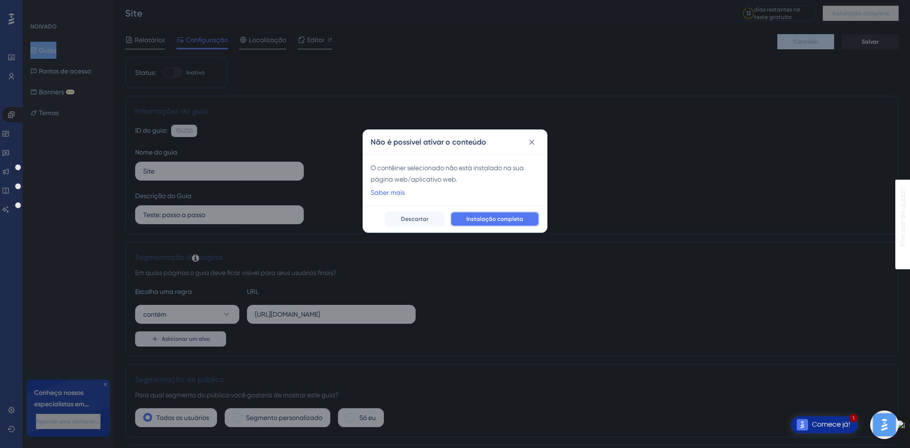
click at [514, 221] on font "Instalação completa" at bounding box center [494, 219] width 57 height 7
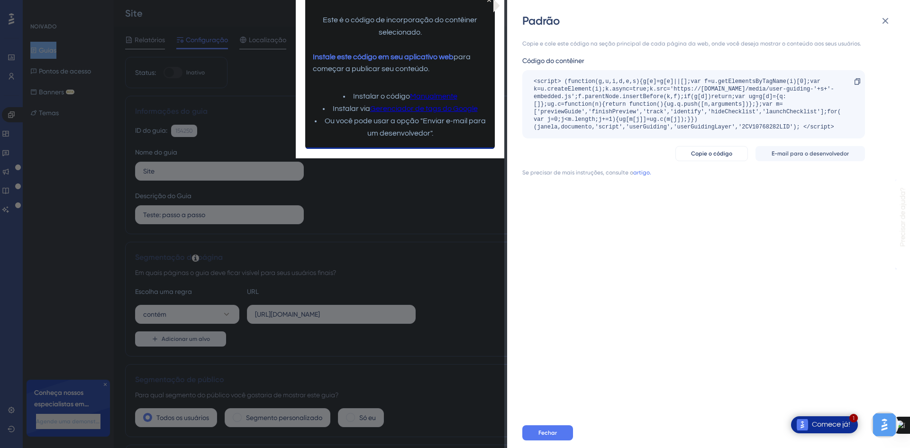
click at [499, 5] on icon at bounding box center [497, 5] width 9 height 13
click at [496, 6] on icon at bounding box center [496, 5] width 6 height 13
drag, startPoint x: 469, startPoint y: 244, endPoint x: 396, endPoint y: 198, distance: 86.6
click at [472, 242] on div "Padrão Copie e cole este código na seção principal de cada página da web, onde …" at bounding box center [455, 224] width 910 height 448
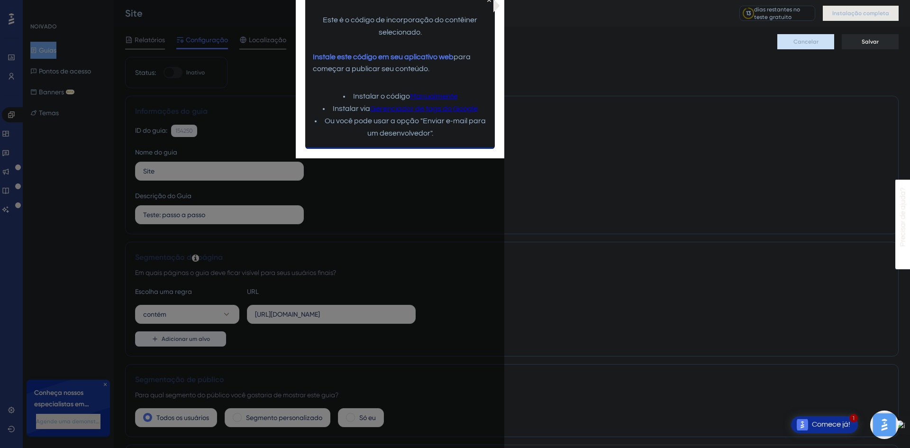
drag, startPoint x: 393, startPoint y: 190, endPoint x: 398, endPoint y: 182, distance: 9.8
click at [396, 187] on div "ID do guia: 154250 Cópia Nome do guia Site Descrição do Guia Teste: passo a pas…" at bounding box center [511, 174] width 753 height 99
click at [489, 1] on icon "Fechar visualização" at bounding box center [489, 0] width 4 height 4
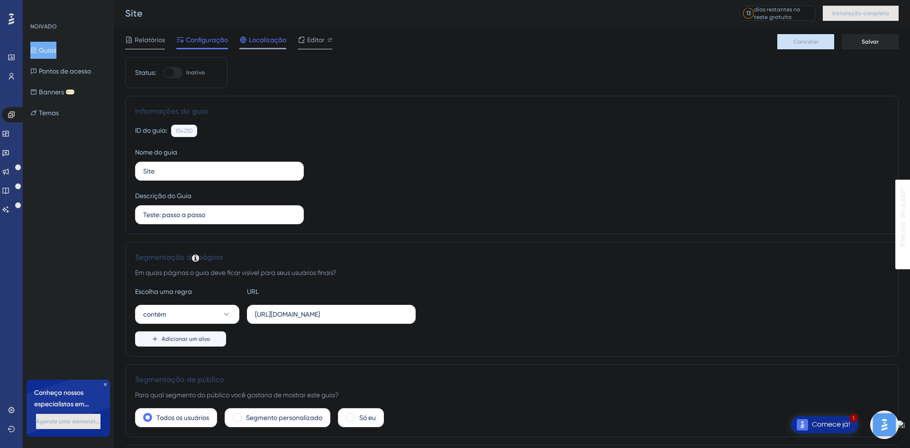
click at [265, 37] on font "Localização" at bounding box center [267, 40] width 37 height 8
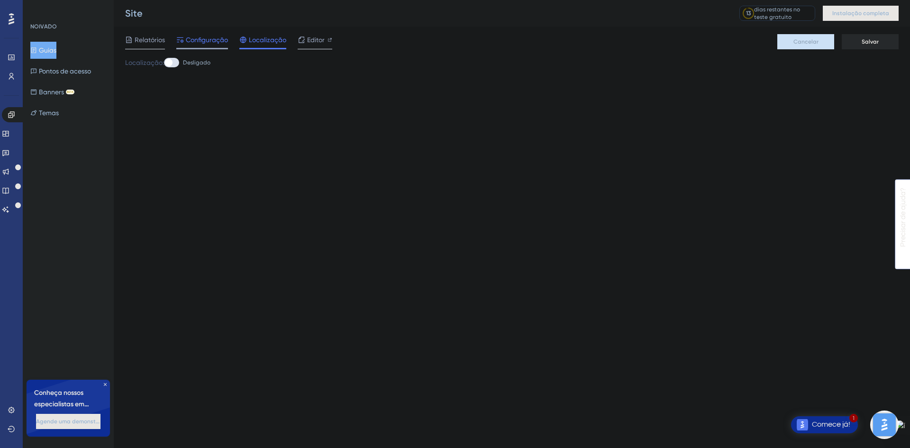
click at [210, 36] on font "Configuração" at bounding box center [207, 40] width 42 height 8
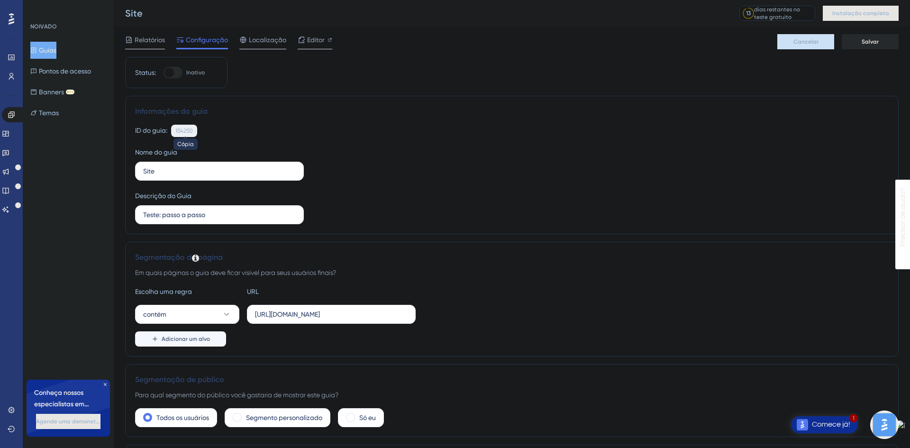
click at [185, 132] on font "154250" at bounding box center [184, 130] width 18 height 7
click at [251, 129] on div "ID do guia: 154250 Cópia" at bounding box center [511, 131] width 753 height 12
click at [588, 300] on div "Escolha uma regra URL contém https://marketup.com/ Adicionar um alvo" at bounding box center [511, 316] width 753 height 61
click at [158, 37] on font "Relatórios" at bounding box center [150, 40] width 30 height 8
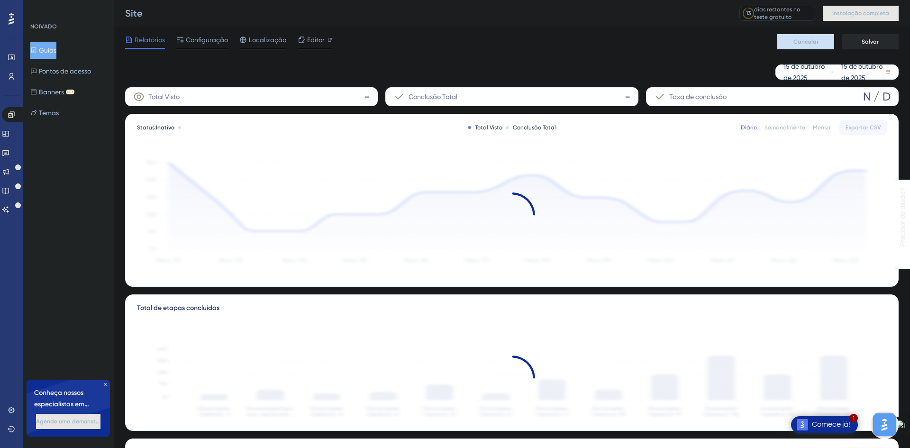
click at [610, 97] on div "Conclusão Total -" at bounding box center [511, 96] width 253 height 19
